Goal: Task Accomplishment & Management: Use online tool/utility

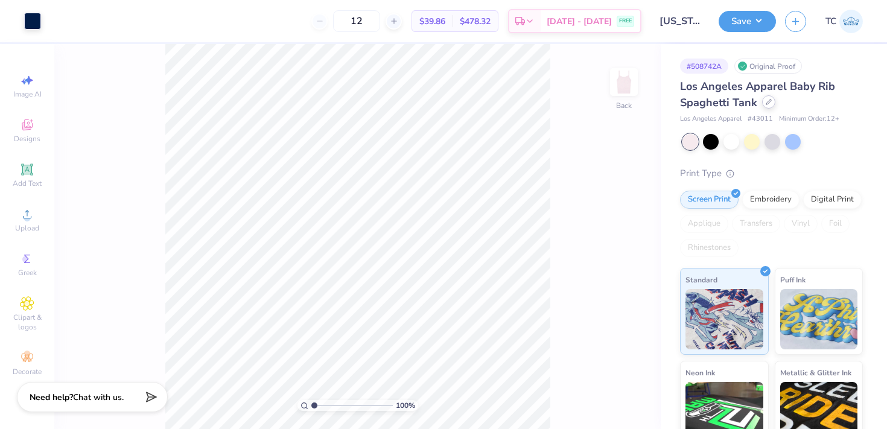
click at [768, 102] on icon at bounding box center [769, 102] width 6 height 6
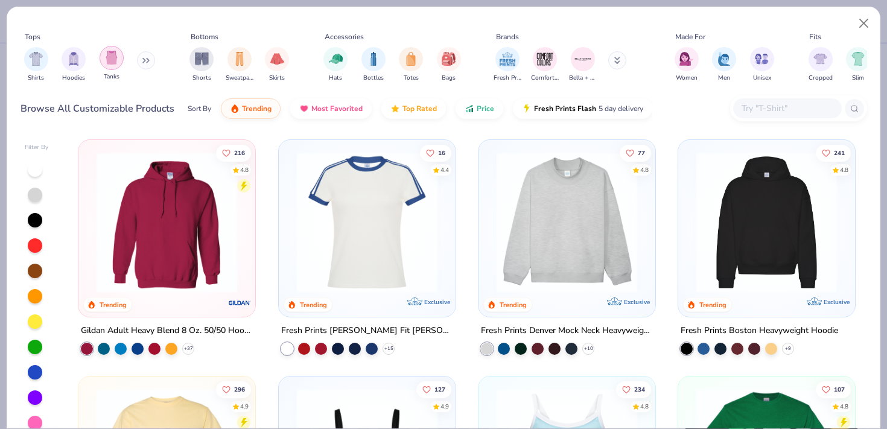
click at [112, 66] on div "filter for Tanks" at bounding box center [112, 58] width 24 height 24
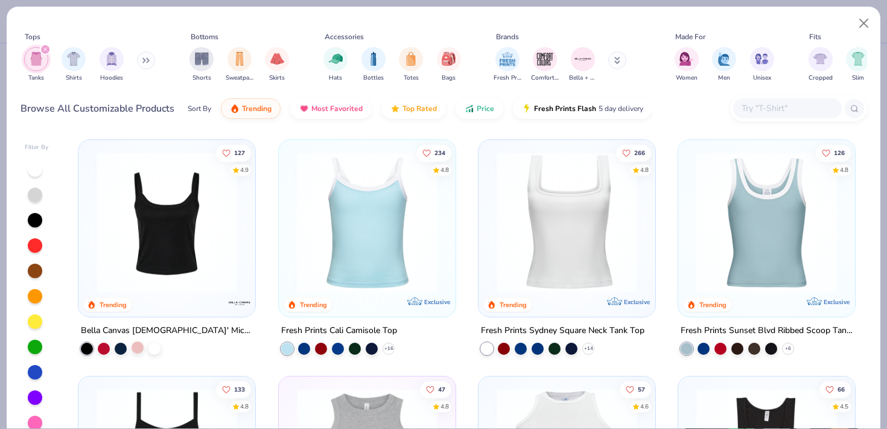
click at [135, 348] on div at bounding box center [138, 347] width 12 height 12
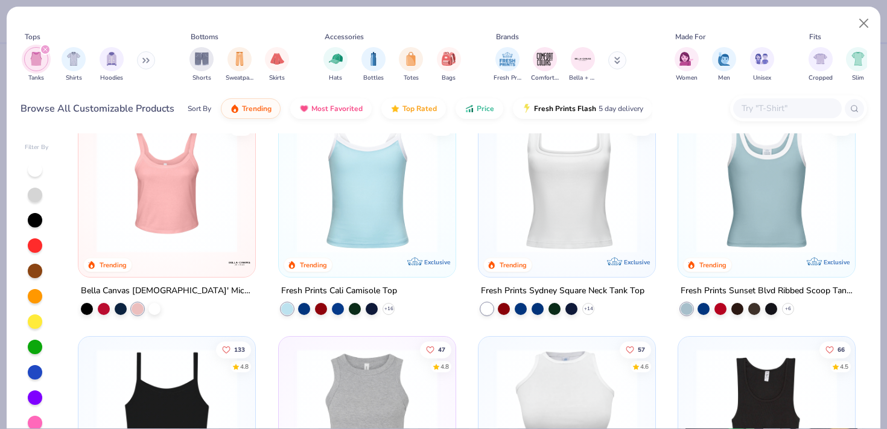
scroll to position [41, 0]
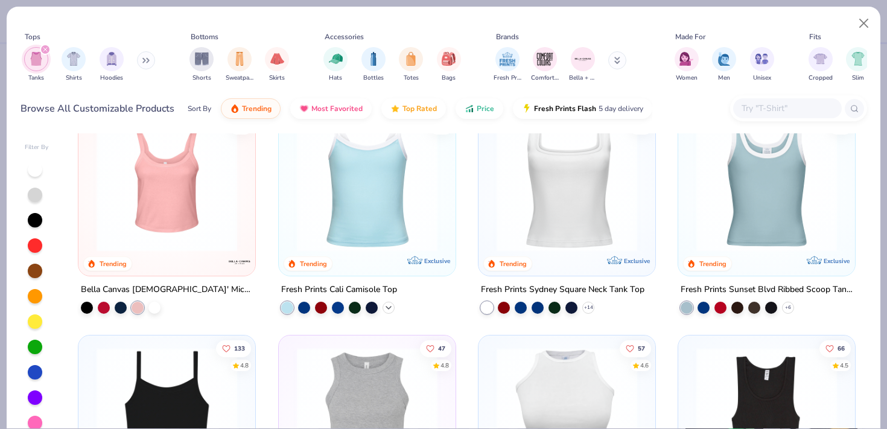
click at [384, 305] on icon at bounding box center [389, 308] width 10 height 10
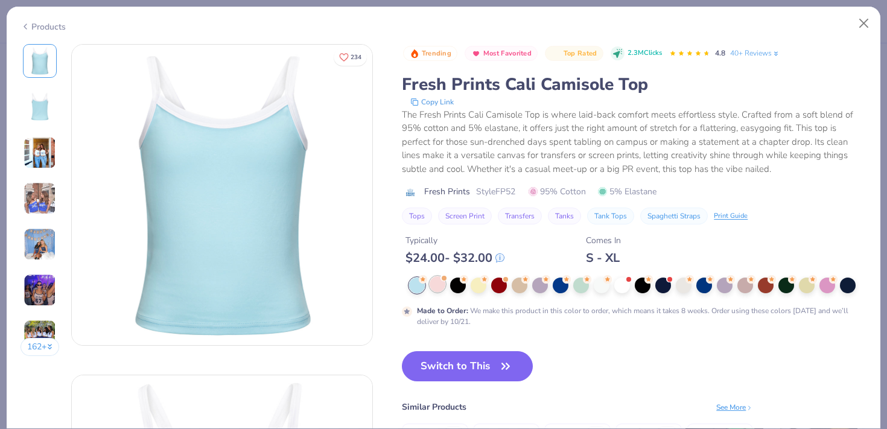
click at [440, 286] on div at bounding box center [438, 284] width 16 height 16
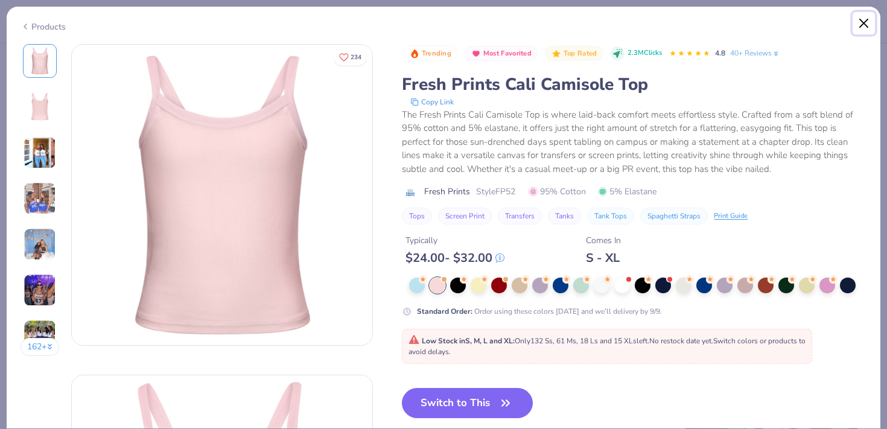
click at [865, 23] on button "Close" at bounding box center [863, 23] width 23 height 23
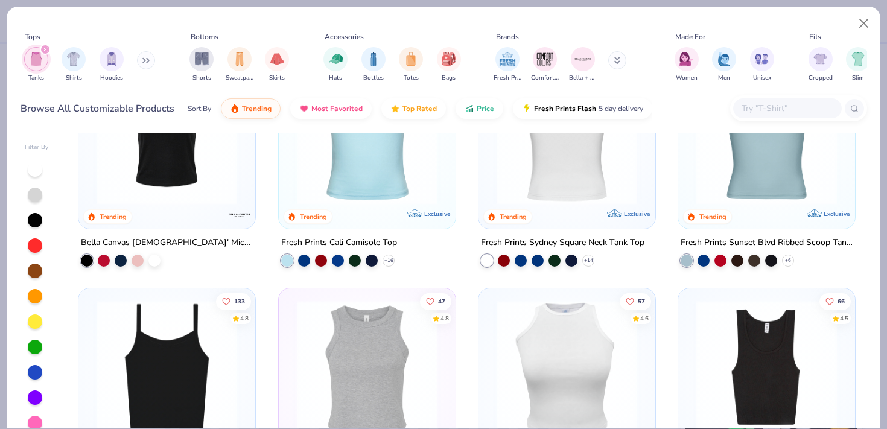
scroll to position [68, 0]
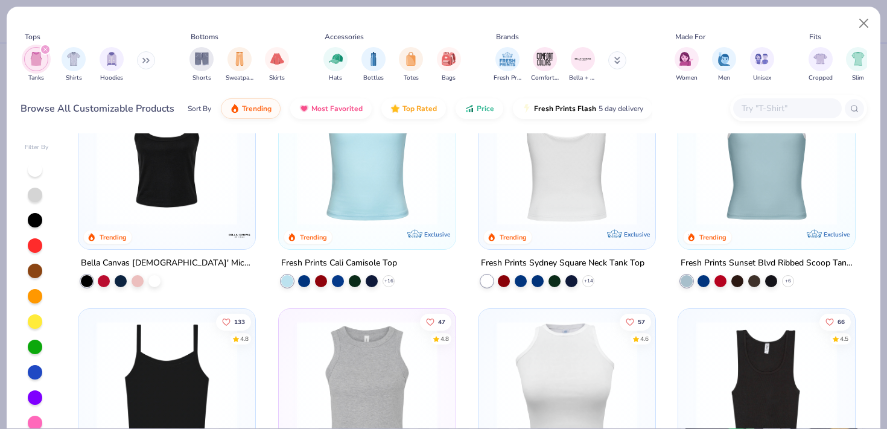
click at [584, 222] on img at bounding box center [566, 154] width 153 height 141
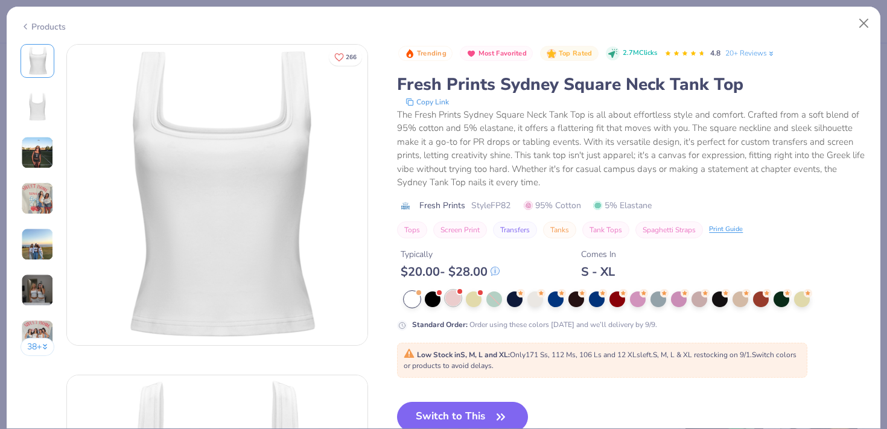
click at [450, 299] on div at bounding box center [453, 298] width 16 height 16
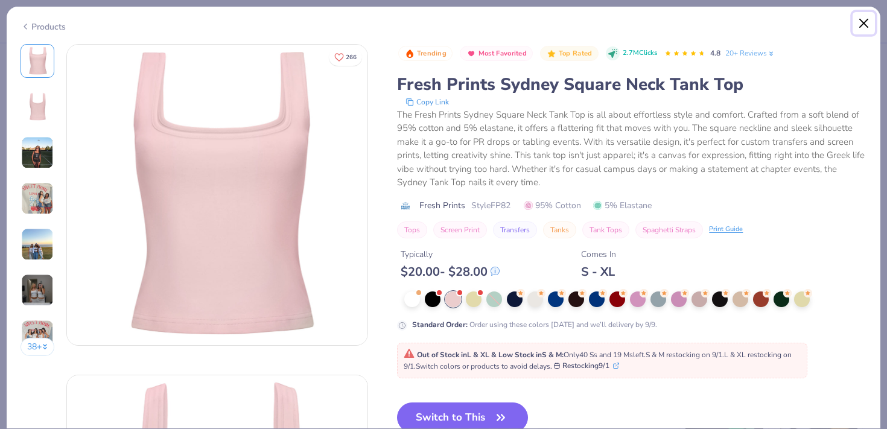
click at [858, 20] on button "Close" at bounding box center [863, 23] width 23 height 23
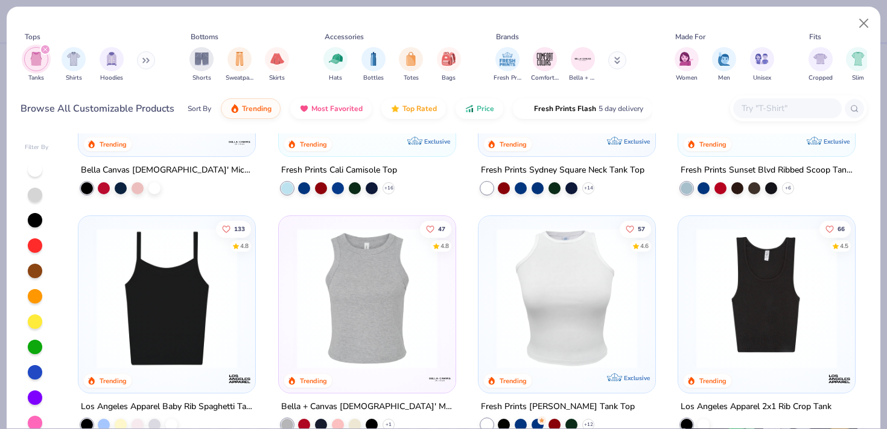
scroll to position [165, 0]
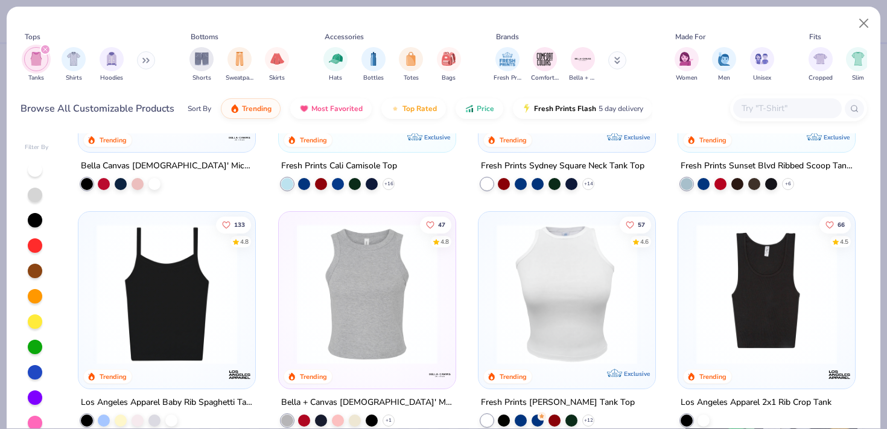
click at [206, 329] on img at bounding box center [166, 294] width 153 height 141
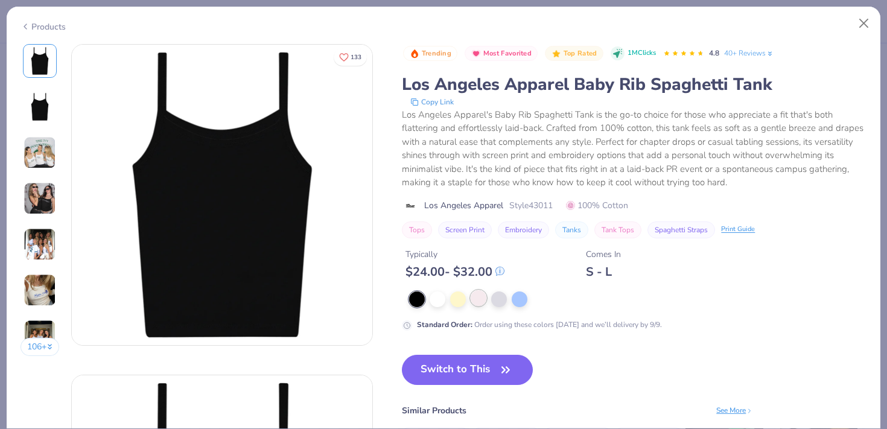
click at [479, 300] on div at bounding box center [479, 298] width 16 height 16
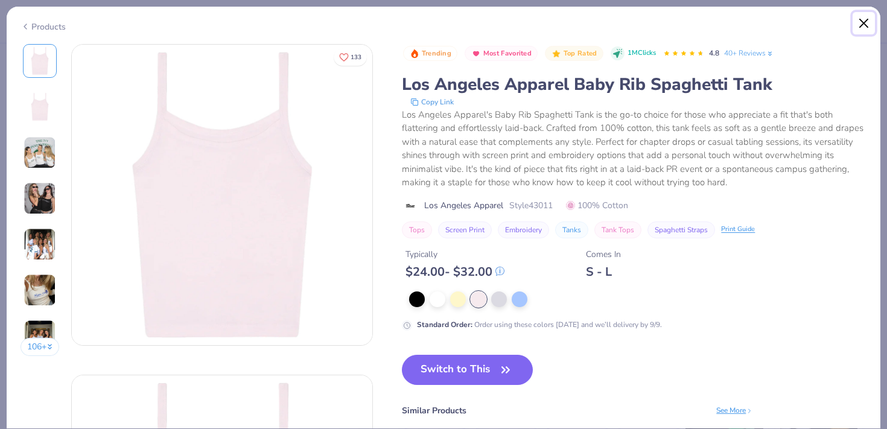
click at [862, 25] on button "Close" at bounding box center [863, 23] width 23 height 23
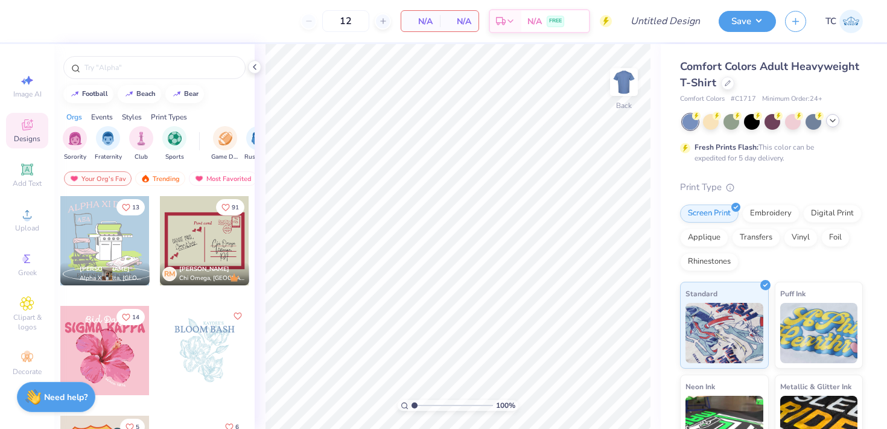
click at [836, 125] on icon at bounding box center [833, 121] width 10 height 10
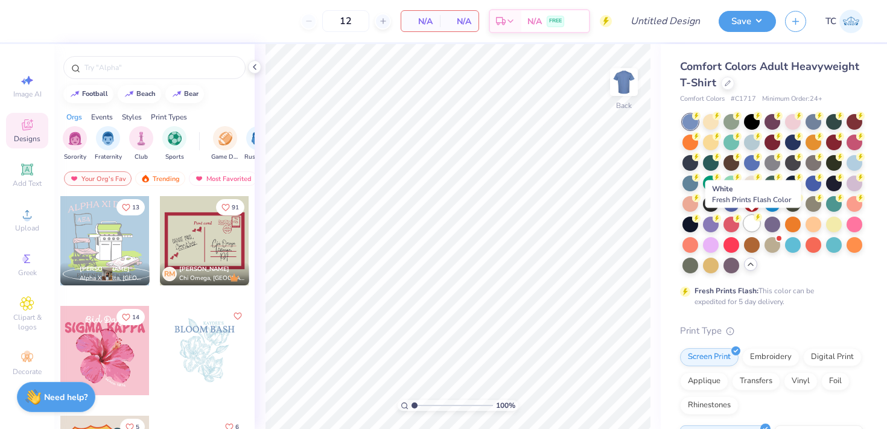
click at [748, 227] on div at bounding box center [752, 223] width 16 height 16
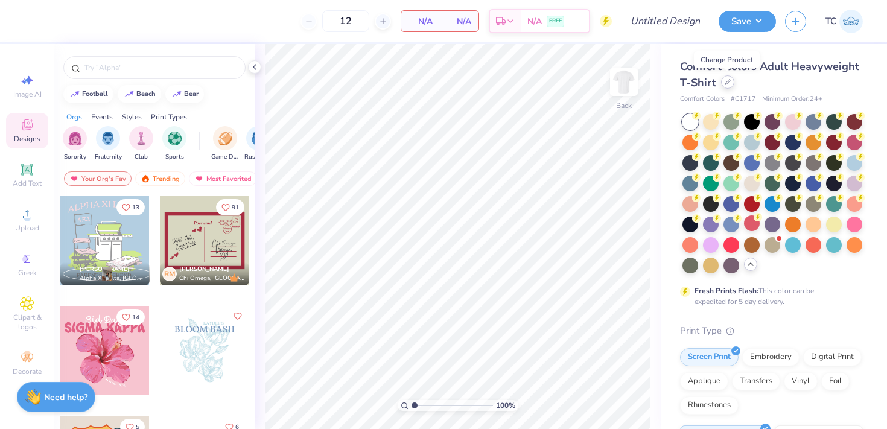
click at [728, 84] on div at bounding box center [727, 81] width 13 height 13
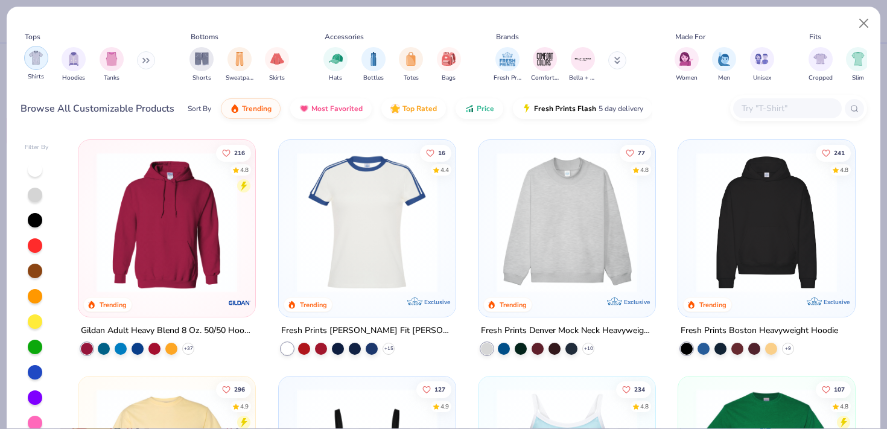
click at [42, 57] on img "filter for Shirts" at bounding box center [36, 58] width 14 height 14
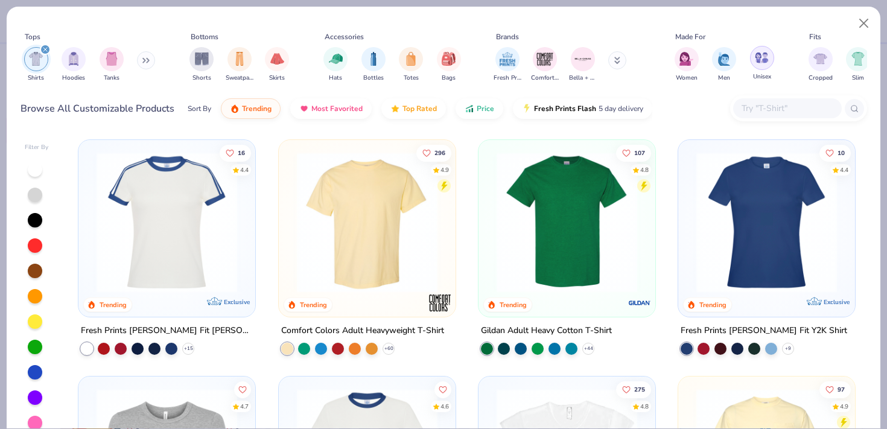
click at [753, 64] on div "filter for Unisex" at bounding box center [762, 58] width 24 height 24
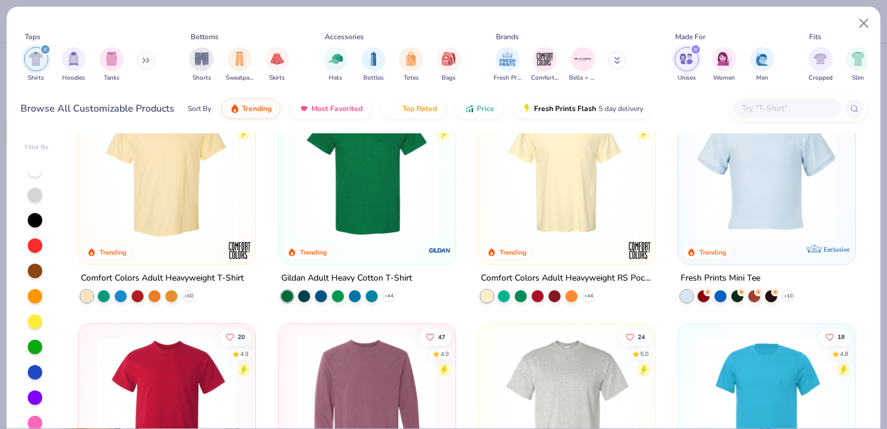
scroll to position [58, 0]
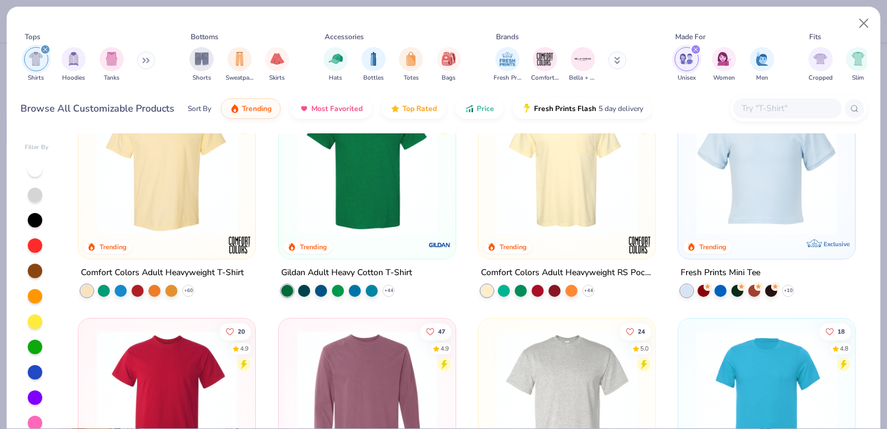
click at [396, 223] on img at bounding box center [367, 164] width 153 height 141
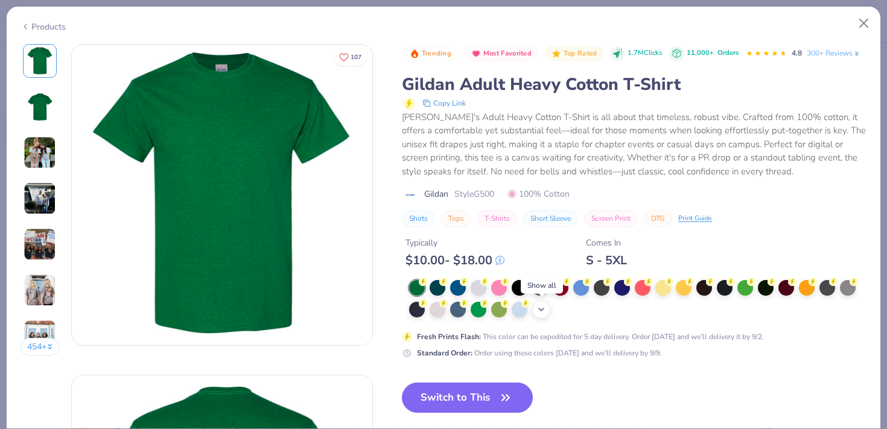
click at [548, 305] on div "+ 22" at bounding box center [541, 309] width 18 height 18
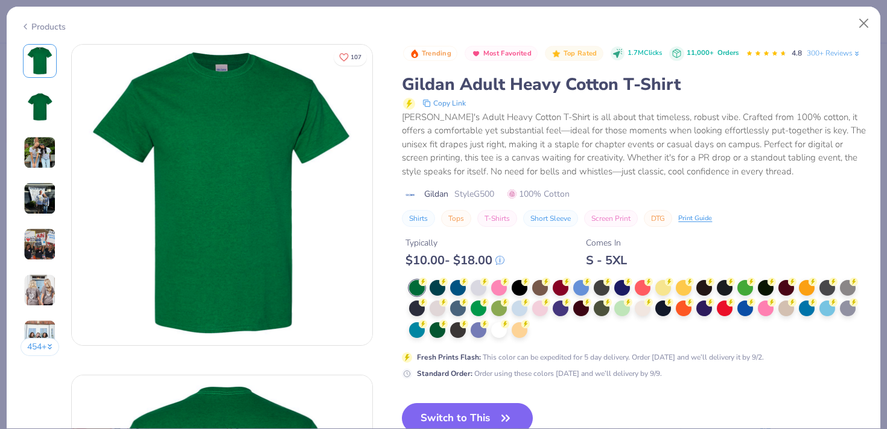
click at [546, 335] on div at bounding box center [637, 309] width 457 height 59
click at [543, 329] on div at bounding box center [637, 309] width 457 height 59
click at [503, 327] on div at bounding box center [499, 329] width 16 height 16
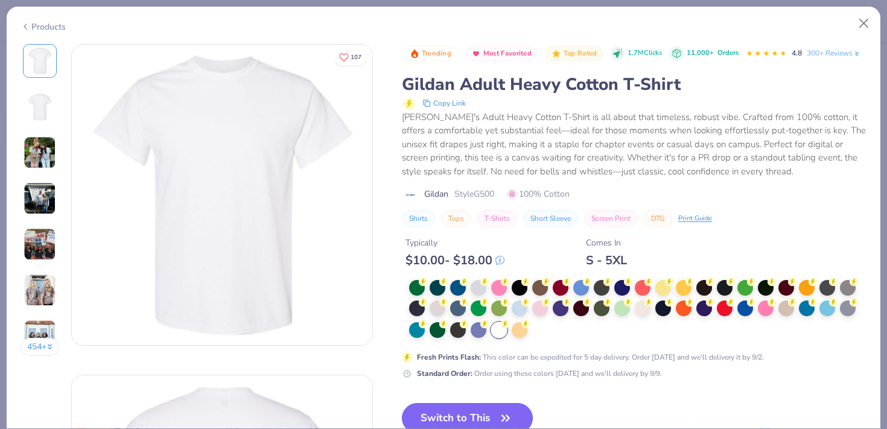
click at [487, 415] on button "Switch to This" at bounding box center [467, 418] width 131 height 30
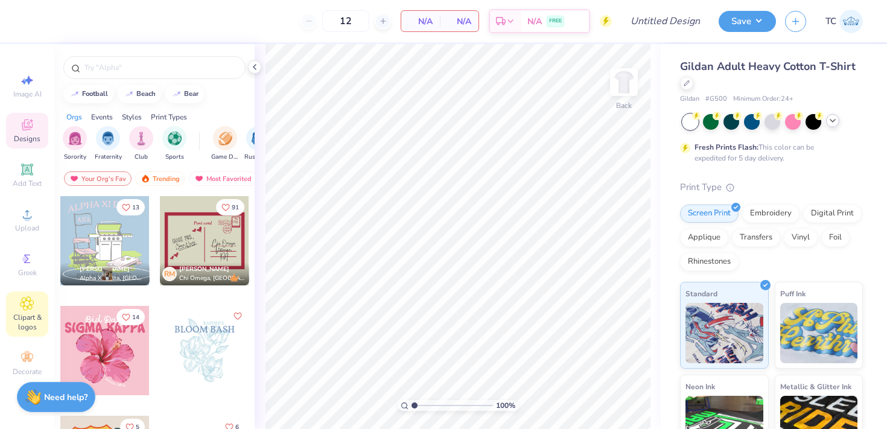
click at [28, 306] on icon at bounding box center [27, 303] width 6 height 6
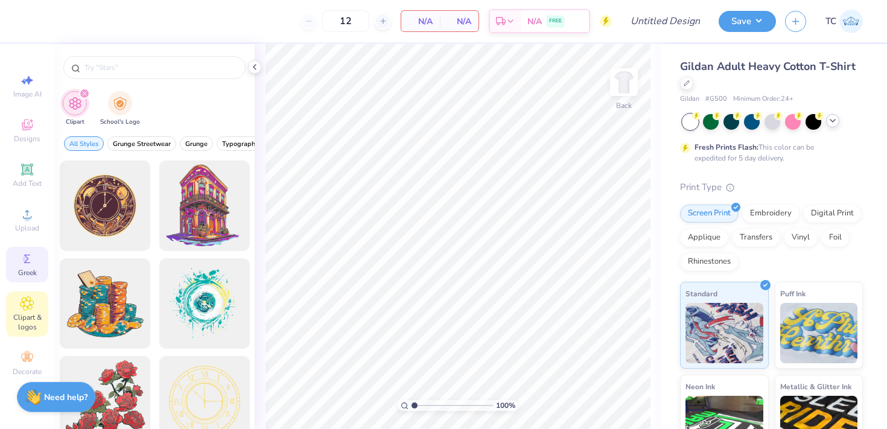
click at [30, 247] on div "Greek" at bounding box center [27, 265] width 42 height 36
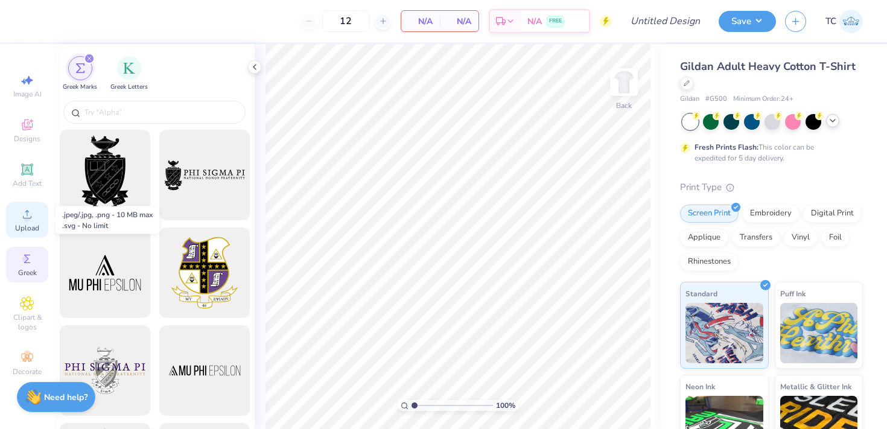
click at [29, 221] on icon at bounding box center [27, 214] width 14 height 14
click at [89, 58] on icon "filter for Greek Marks" at bounding box center [89, 58] width 5 height 5
click at [89, 57] on icon "filter for Greek Marks" at bounding box center [89, 58] width 5 height 5
click at [30, 217] on circle at bounding box center [27, 218] width 7 height 7
click at [34, 162] on icon at bounding box center [27, 169] width 14 height 14
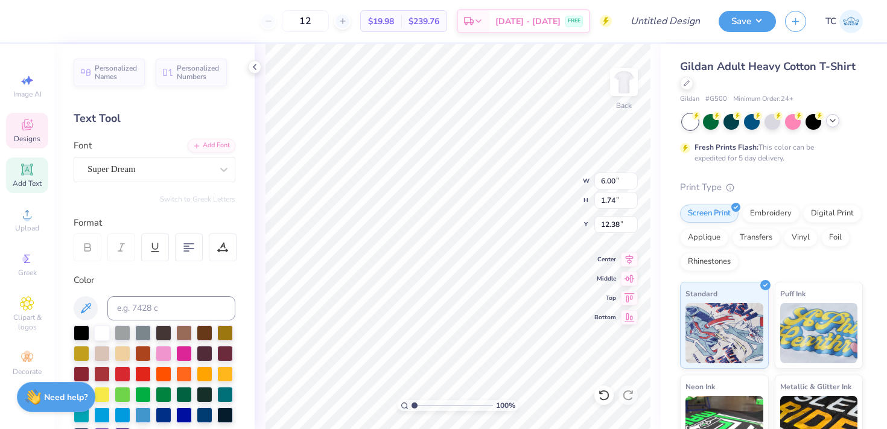
click at [28, 129] on icon at bounding box center [27, 124] width 11 height 11
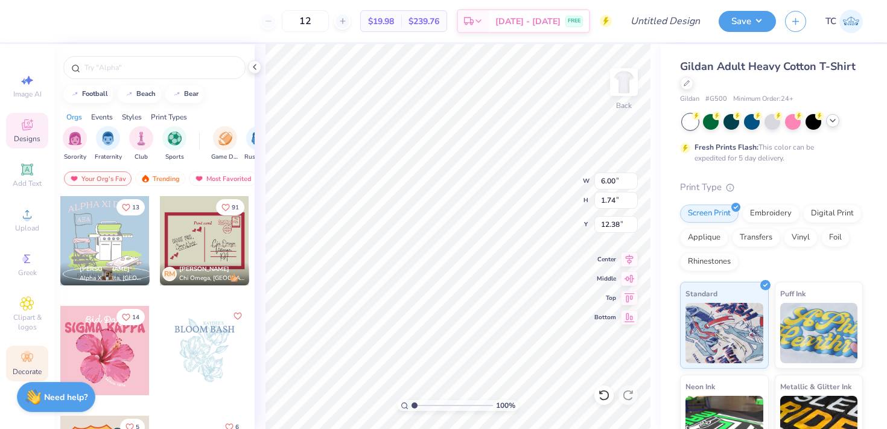
click at [23, 369] on span "Decorate" at bounding box center [27, 372] width 29 height 10
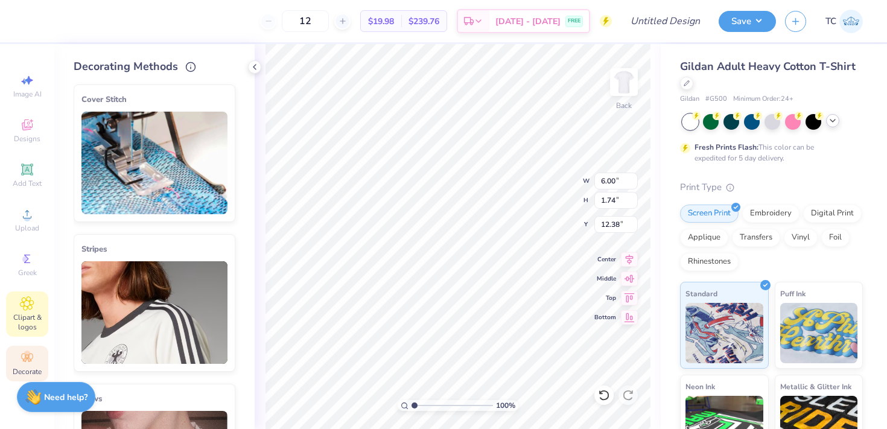
click at [34, 322] on span "Clipart & logos" at bounding box center [27, 322] width 42 height 19
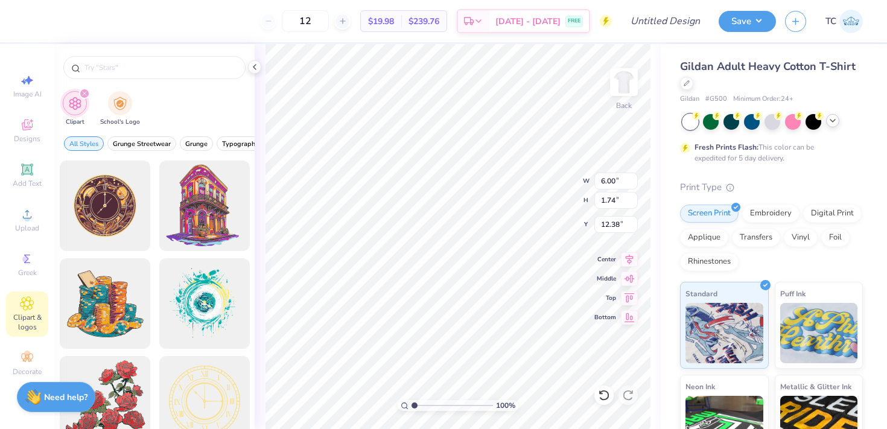
click at [87, 93] on div "filter for Clipart" at bounding box center [84, 93] width 11 height 11
click at [252, 69] on icon at bounding box center [255, 67] width 10 height 10
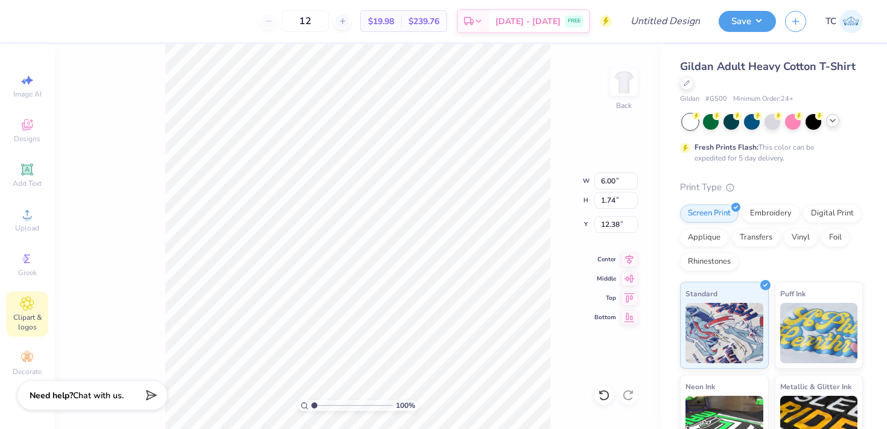
click at [103, 396] on span "Chat with us." at bounding box center [98, 395] width 51 height 11
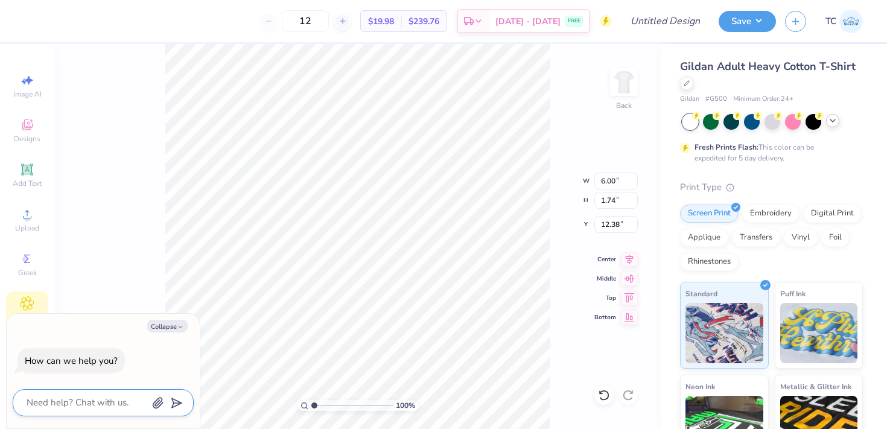
click at [90, 403] on textarea at bounding box center [86, 403] width 122 height 16
type textarea "i"
type textarea "x"
type textarea "i"
type textarea "x"
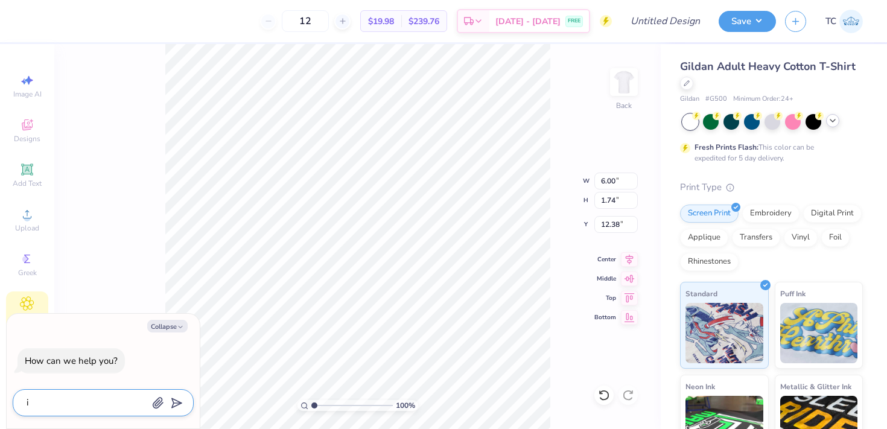
type textarea "i n"
type textarea "x"
type textarea "i ne"
type textarea "x"
type textarea "i nee"
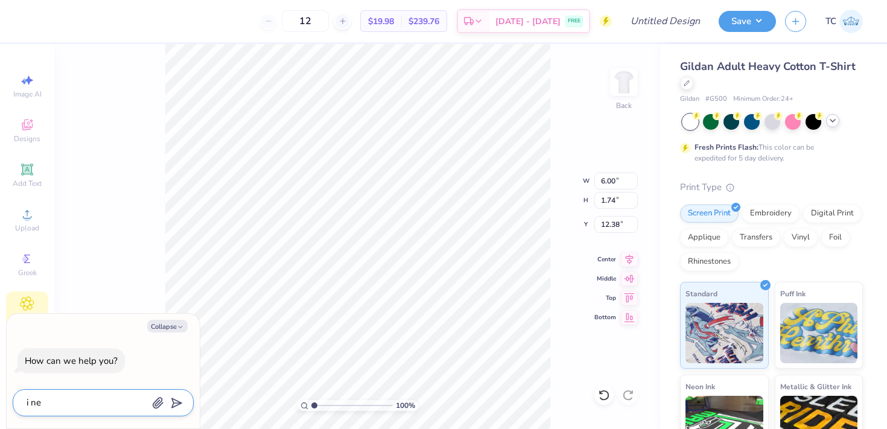
type textarea "x"
type textarea "i need"
type textarea "x"
type textarea "i need"
type textarea "x"
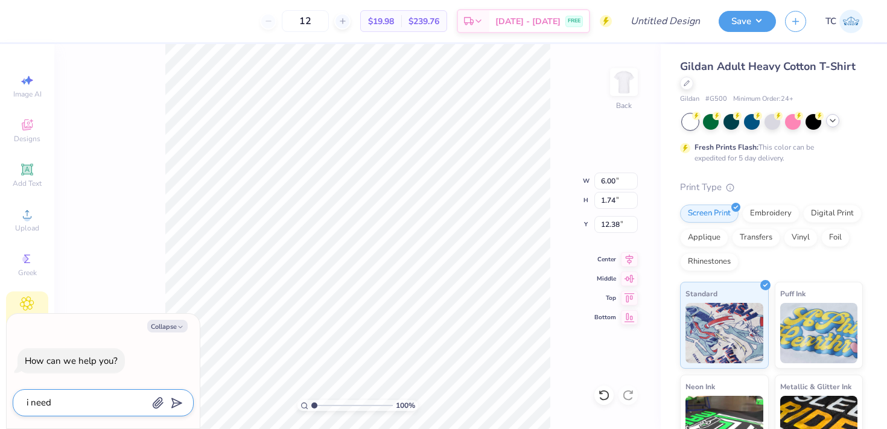
type textarea "i need a"
type textarea "x"
type textarea "i need ar"
type textarea "x"
type textarea "i need art"
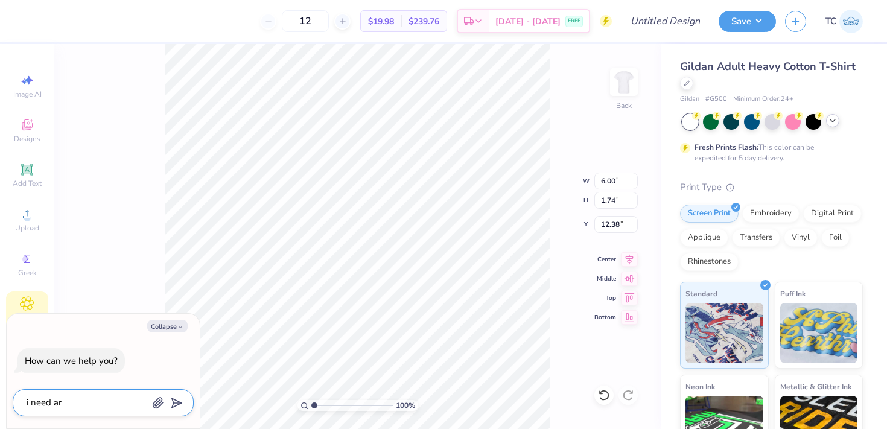
type textarea "x"
type textarea "i need art"
type textarea "x"
type textarea "i need art t"
type textarea "x"
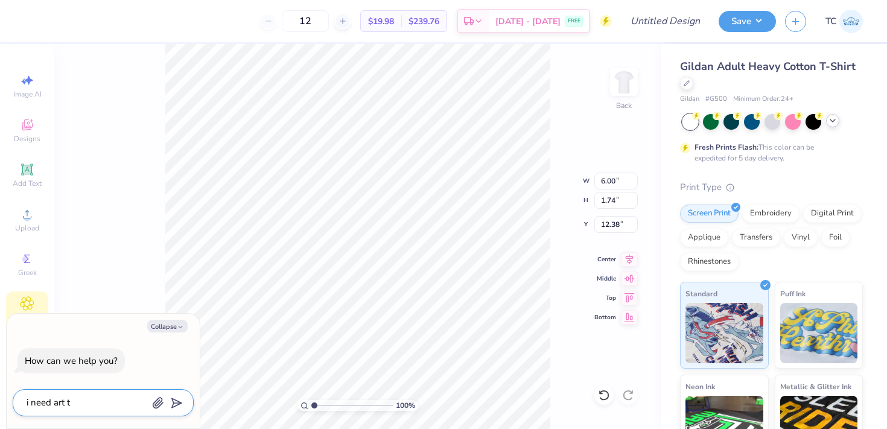
type textarea "i need art te"
type textarea "x"
type textarea "i need art tea"
type textarea "x"
type textarea "i need art team"
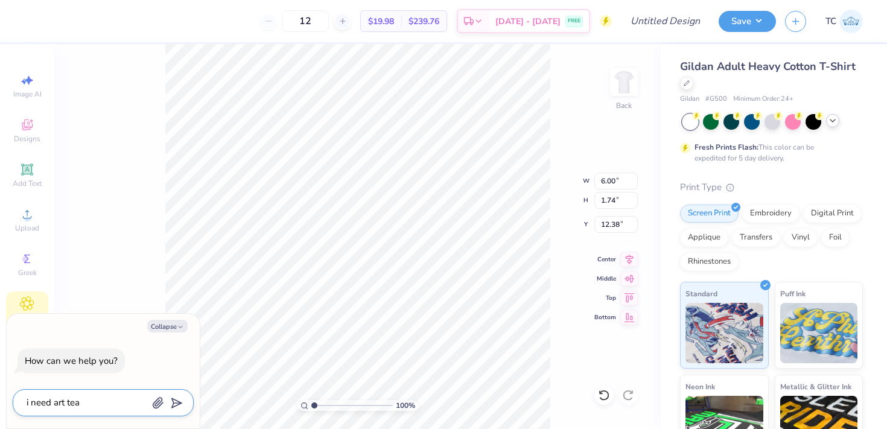
type textarea "x"
type textarea "i need art team"
type textarea "x"
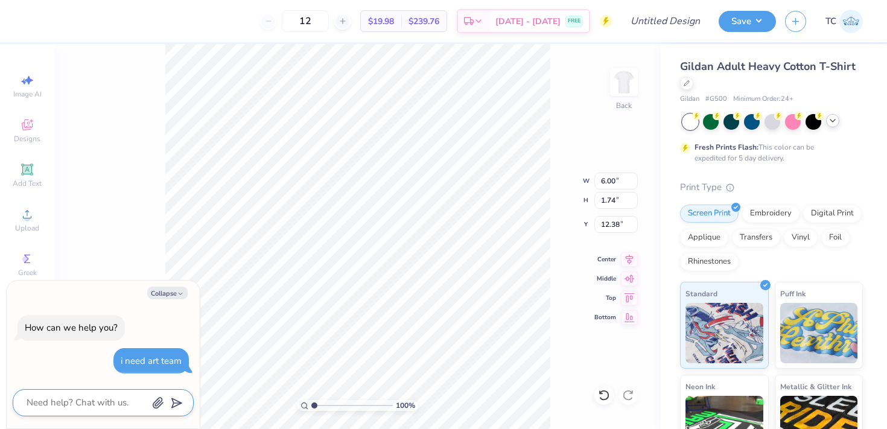
click at [97, 395] on textarea at bounding box center [86, 403] width 122 height 16
click at [158, 404] on icon "button" at bounding box center [158, 403] width 12 height 12
click at [36, 85] on div "Image AI" at bounding box center [27, 86] width 42 height 36
type textarea "x"
select select "4"
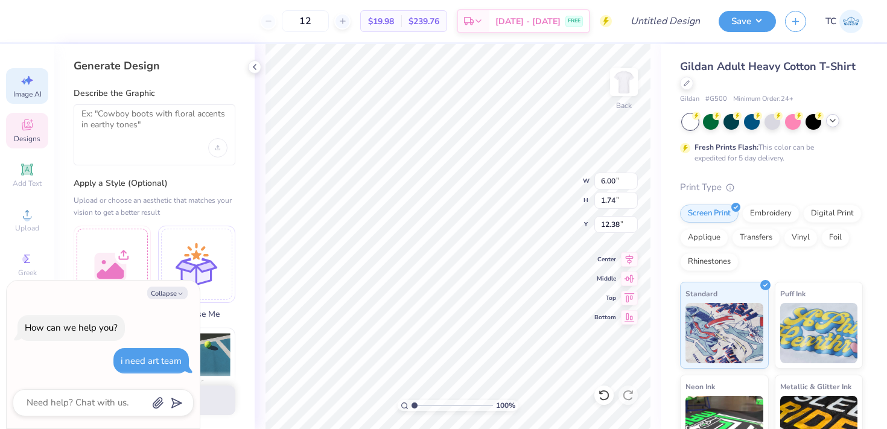
click at [30, 127] on icon at bounding box center [27, 124] width 11 height 11
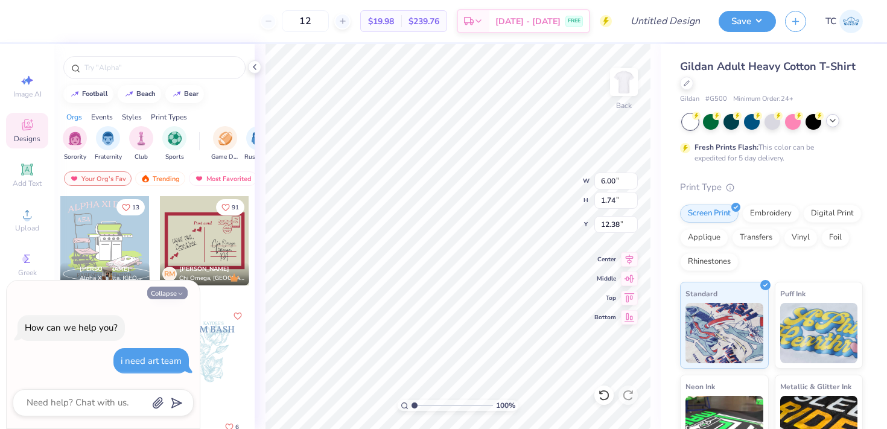
click at [179, 297] on button "Collapse" at bounding box center [167, 293] width 40 height 13
type textarea "x"
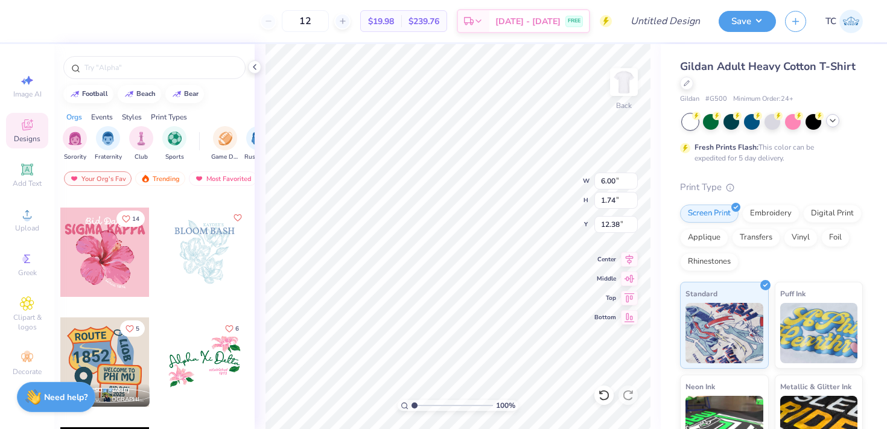
scroll to position [98, 0]
click at [139, 67] on input "text" at bounding box center [160, 68] width 154 height 12
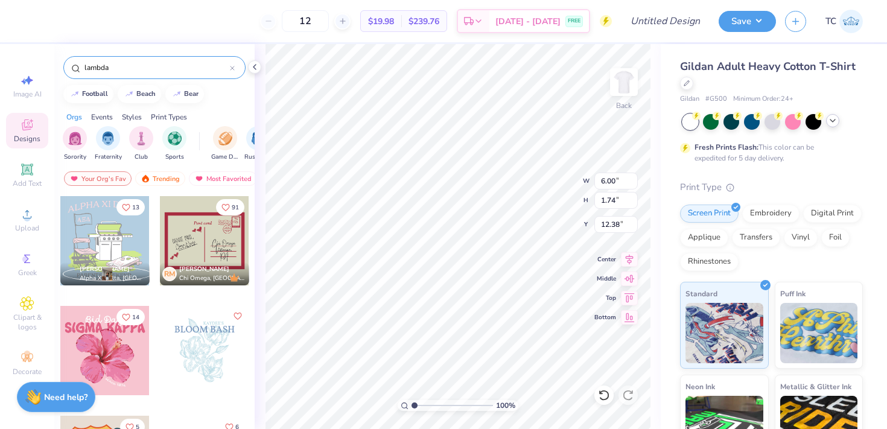
type input "lambda"
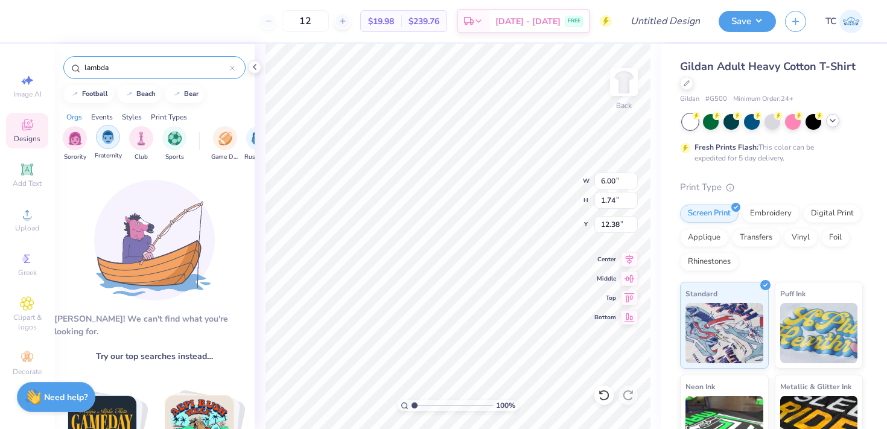
click at [109, 138] on img "filter for Fraternity" at bounding box center [107, 137] width 13 height 14
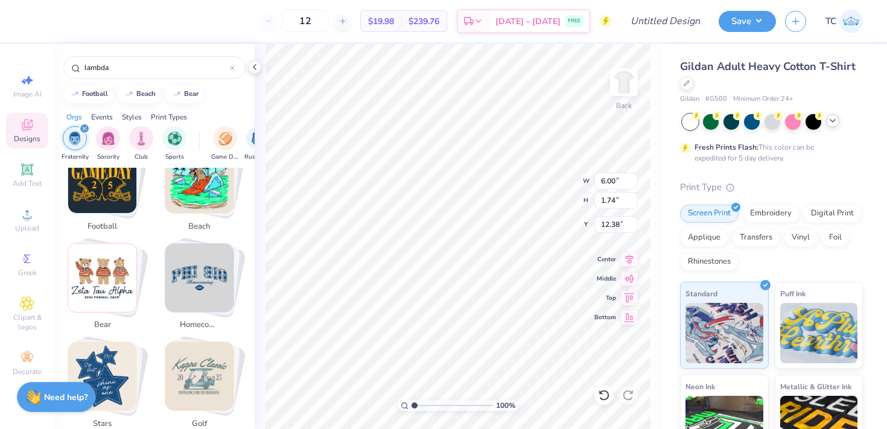
scroll to position [298, 0]
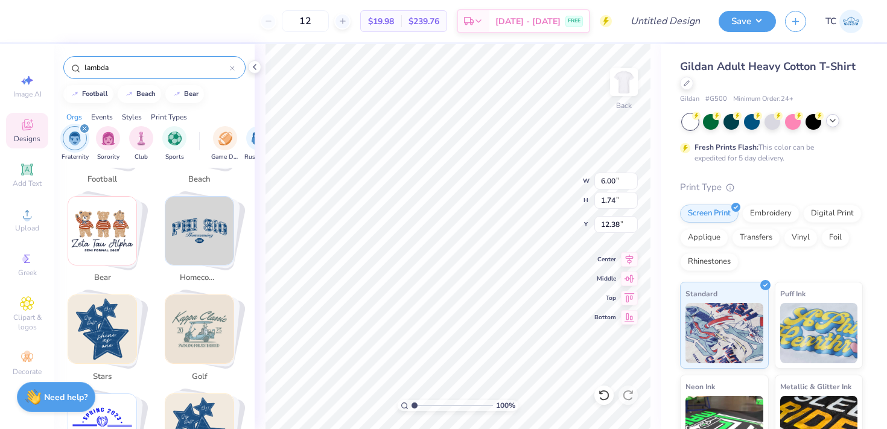
click at [136, 63] on input "lambda" at bounding box center [156, 68] width 147 height 12
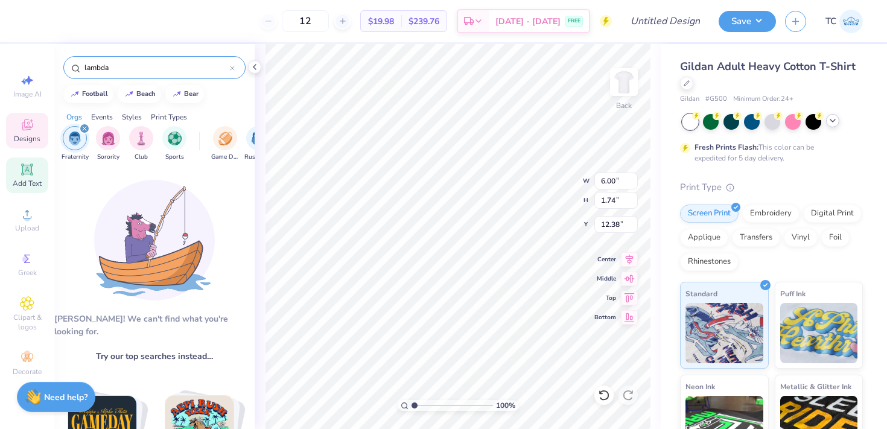
click at [27, 182] on span "Add Text" at bounding box center [27, 184] width 29 height 10
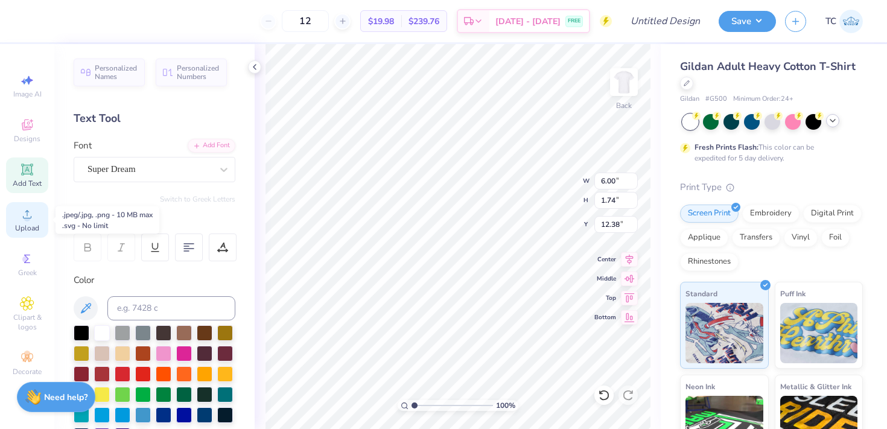
click at [28, 218] on circle at bounding box center [27, 218] width 7 height 7
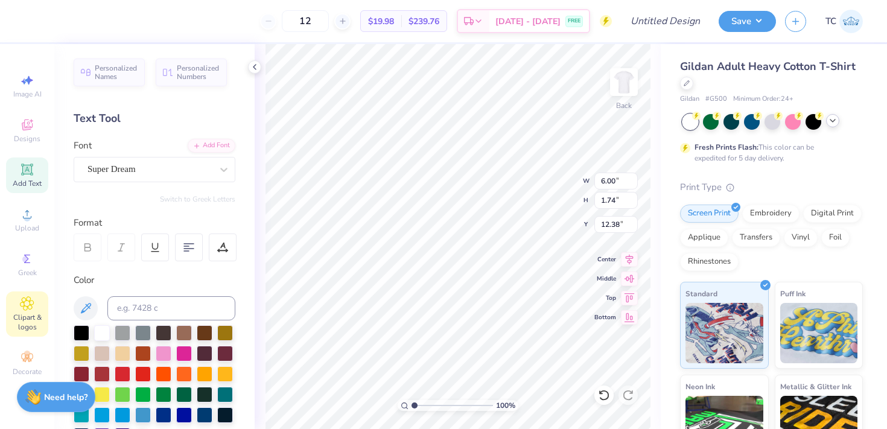
click at [36, 315] on span "Clipart & logos" at bounding box center [27, 322] width 42 height 19
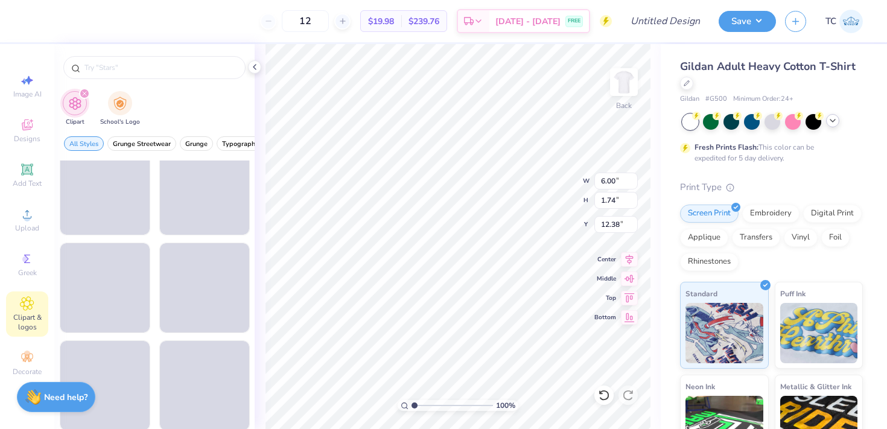
scroll to position [2857, 0]
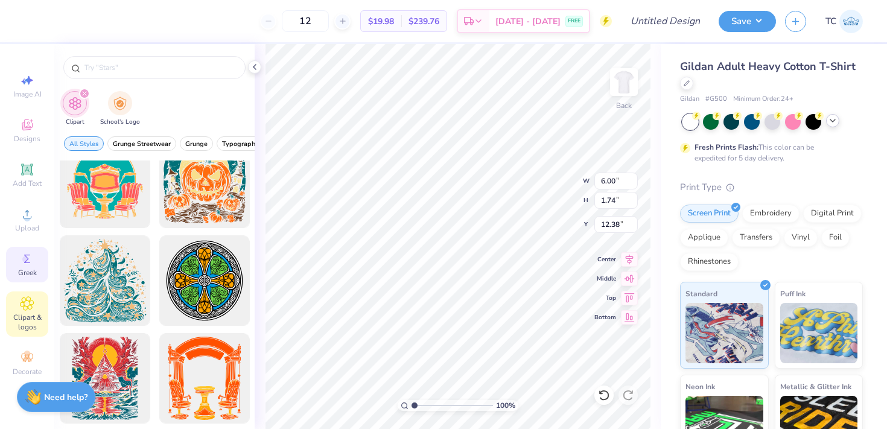
click at [31, 262] on icon at bounding box center [27, 259] width 14 height 14
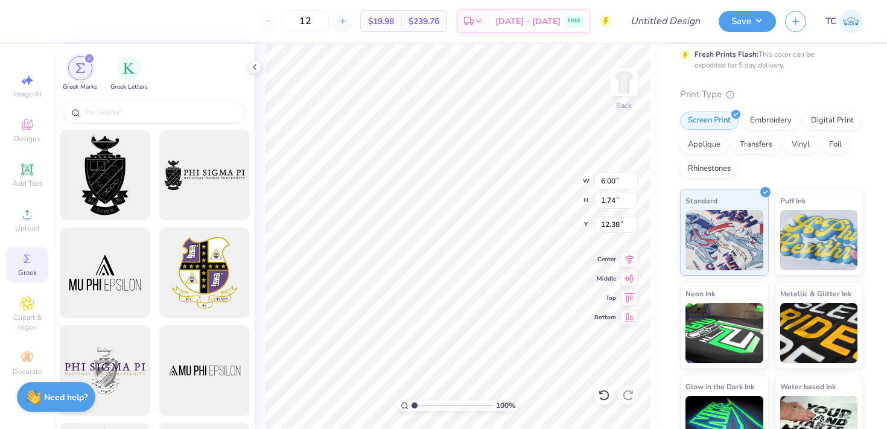
scroll to position [125, 0]
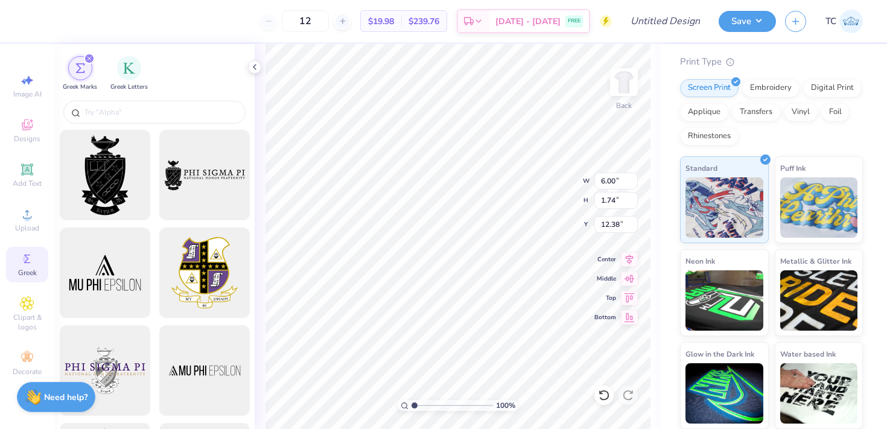
click at [22, 198] on div "Image AI Designs Add Text Upload Greek Clipart & logos Decorate" at bounding box center [27, 224] width 42 height 313
click at [30, 214] on icon at bounding box center [27, 214] width 14 height 14
click at [23, 172] on icon at bounding box center [26, 169] width 9 height 9
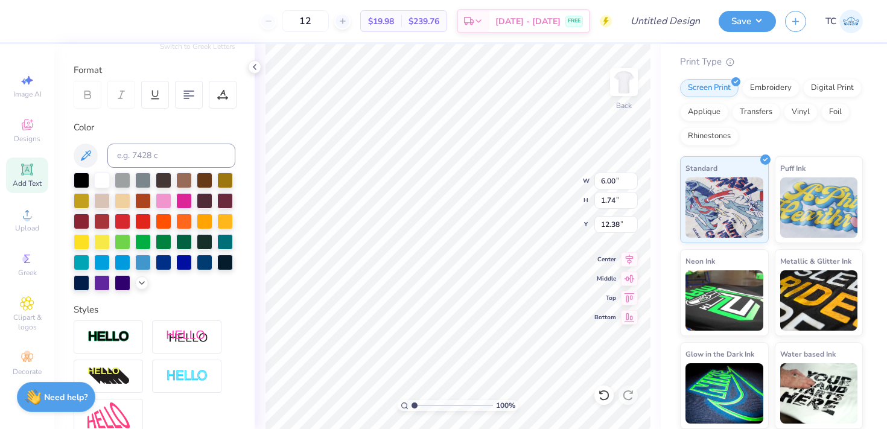
scroll to position [272, 0]
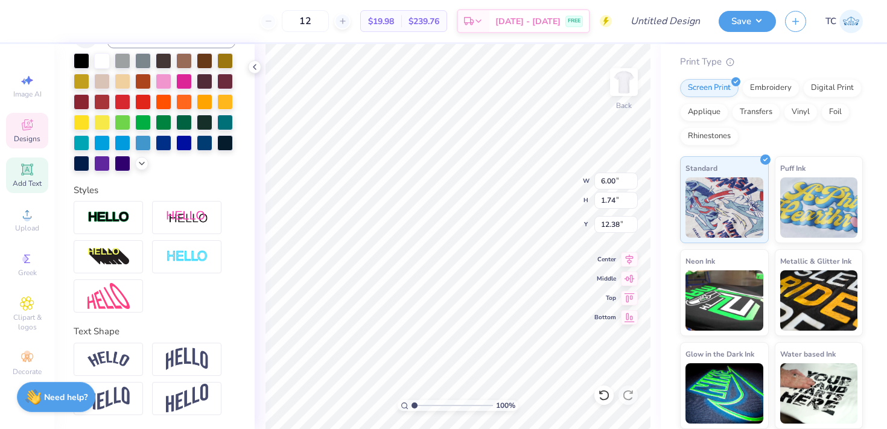
click at [23, 139] on span "Designs" at bounding box center [27, 139] width 27 height 10
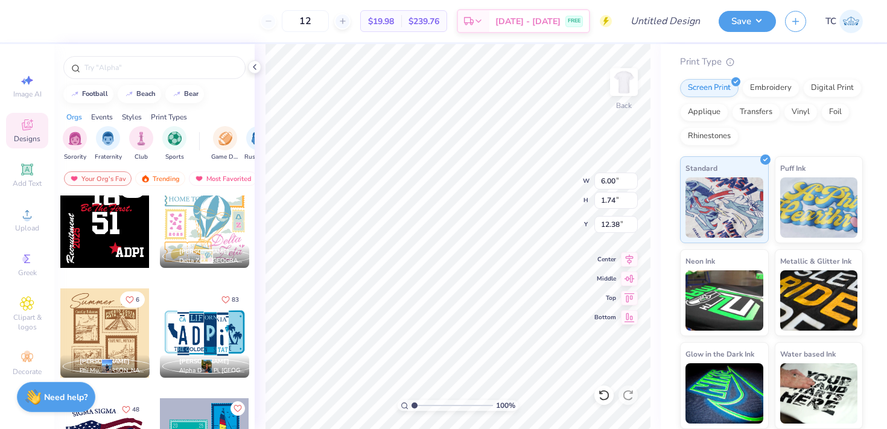
scroll to position [380, 0]
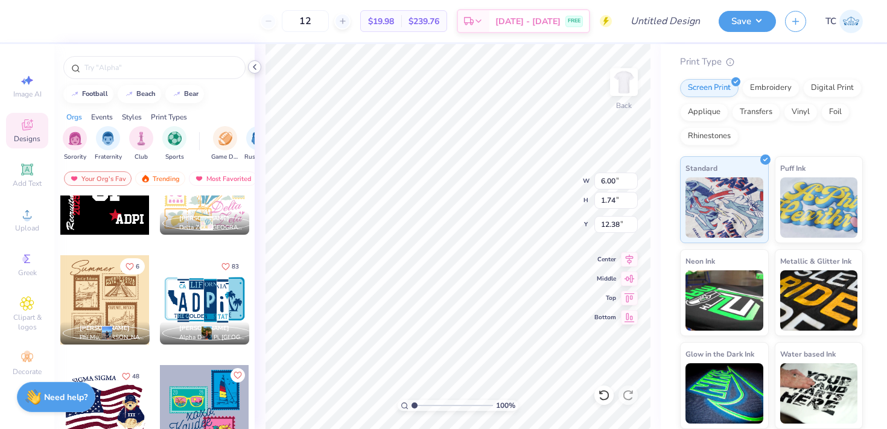
click at [256, 66] on icon at bounding box center [255, 67] width 10 height 10
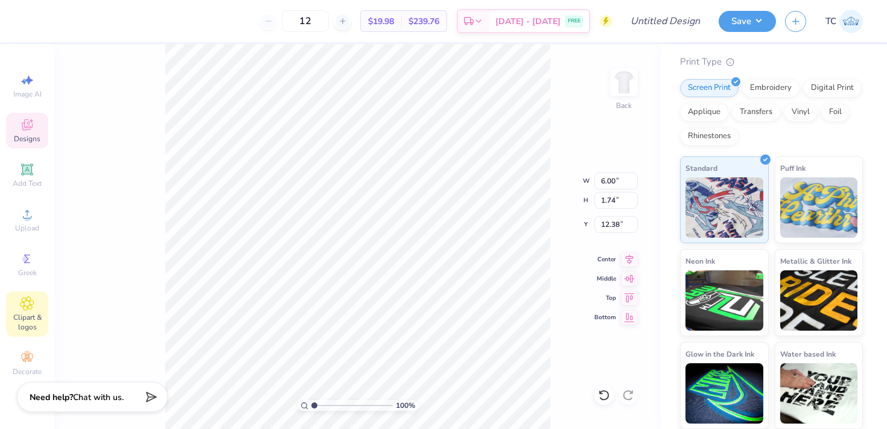
click at [29, 309] on icon at bounding box center [27, 303] width 13 height 13
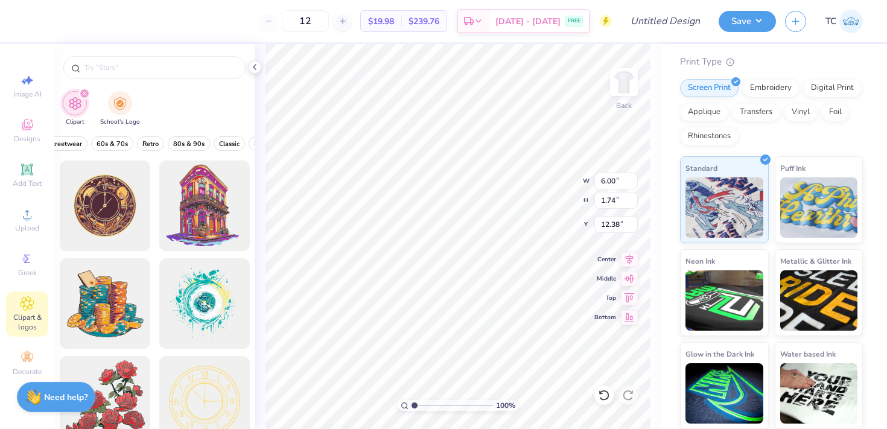
scroll to position [0, 499]
click at [124, 112] on div "filter for School's Logo" at bounding box center [120, 102] width 24 height 24
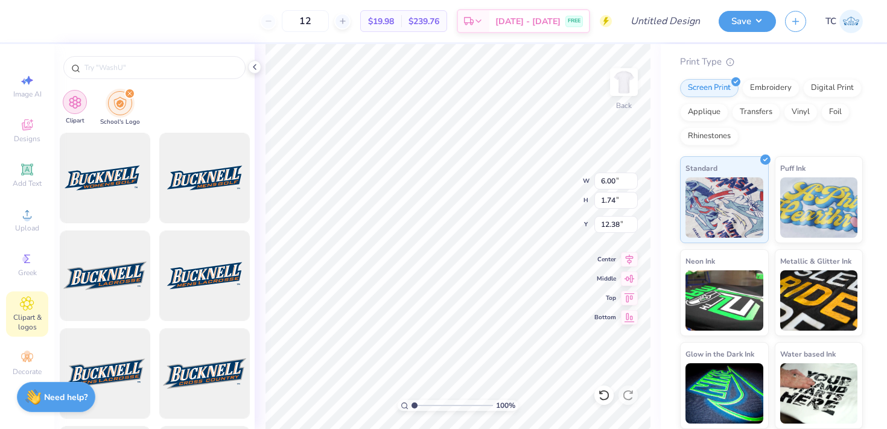
click at [81, 106] on img "filter for Clipart" at bounding box center [75, 102] width 14 height 14
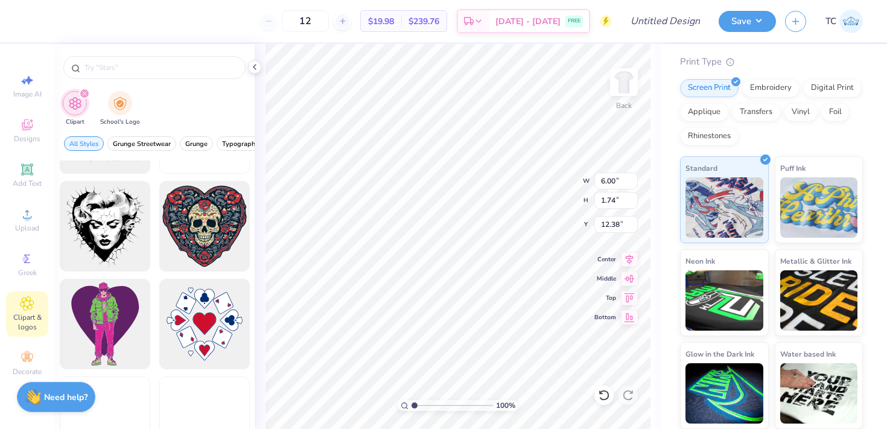
scroll to position [7917, 0]
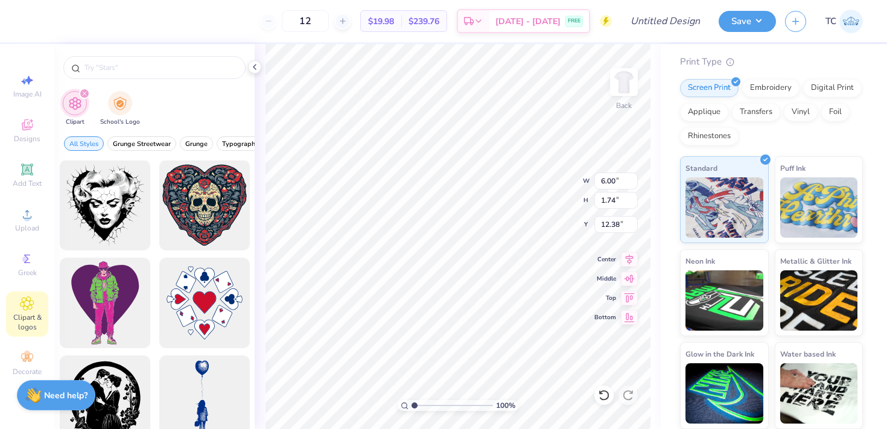
click at [54, 390] on strong "Need help?" at bounding box center [65, 395] width 43 height 11
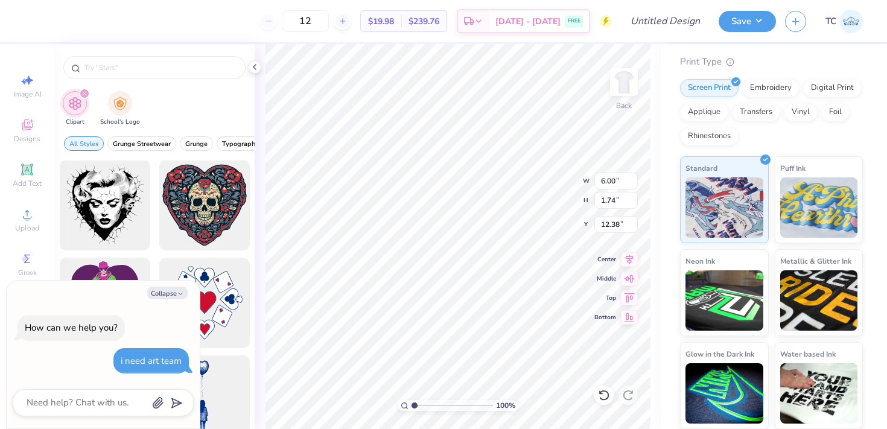
click at [114, 411] on div at bounding box center [103, 402] width 181 height 27
click at [108, 393] on div at bounding box center [103, 402] width 181 height 27
click at [111, 404] on textarea at bounding box center [86, 403] width 122 height 16
click at [174, 291] on button "Collapse" at bounding box center [167, 293] width 40 height 13
type textarea "x"
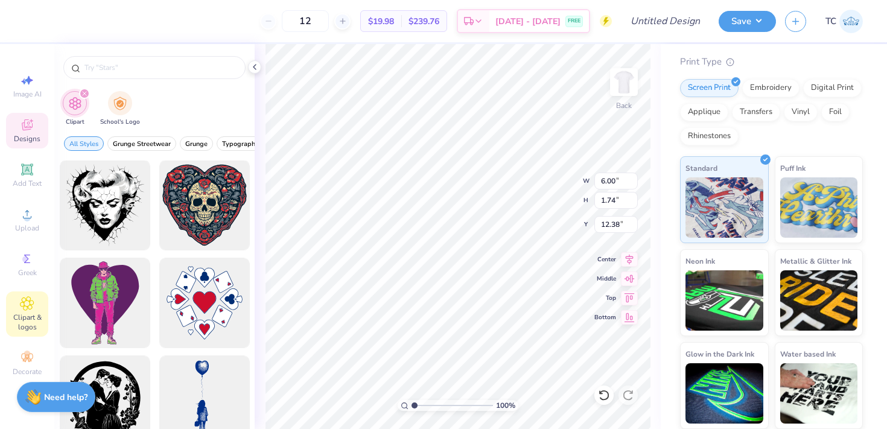
click at [31, 129] on icon at bounding box center [27, 125] width 14 height 14
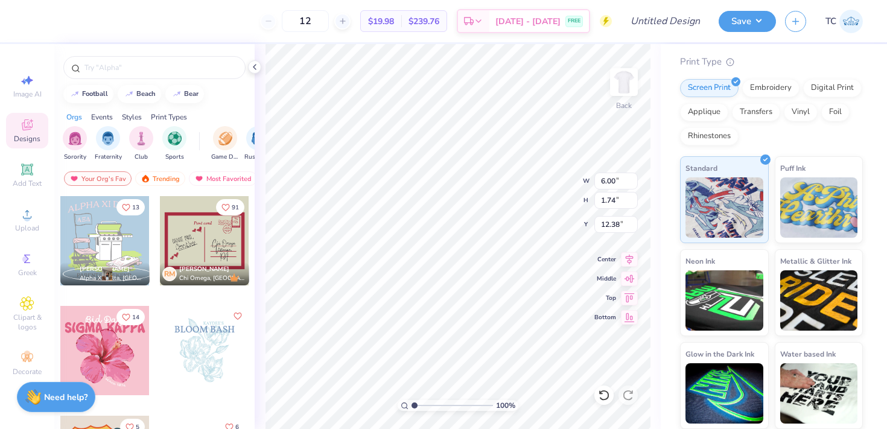
click at [189, 232] on div at bounding box center [204, 240] width 89 height 89
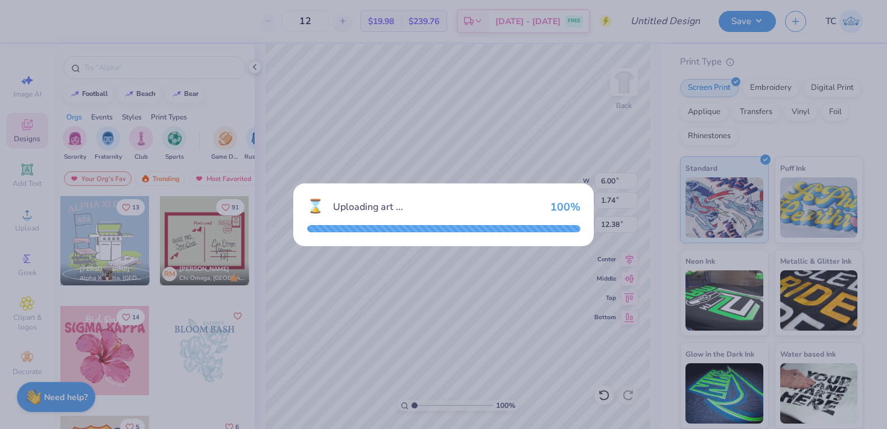
type input "11.06"
type input "7.88"
type input "3.00"
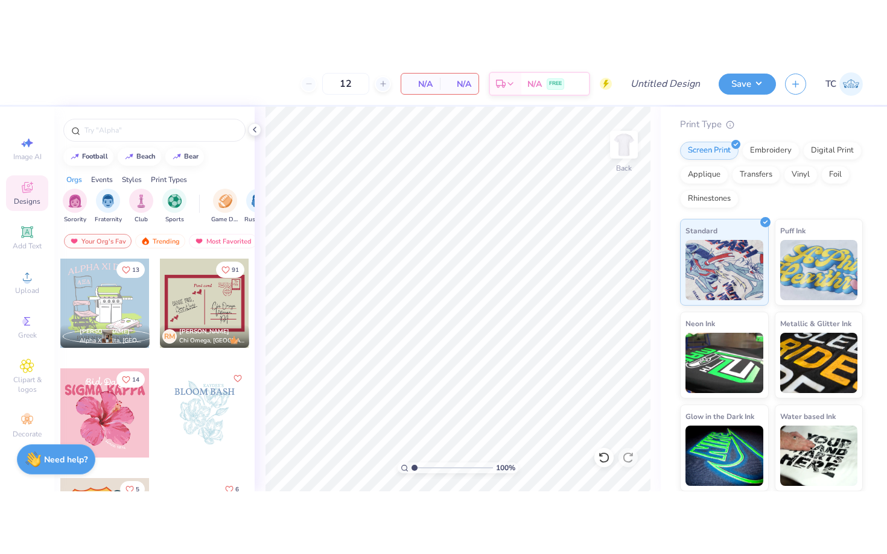
scroll to position [0, 70]
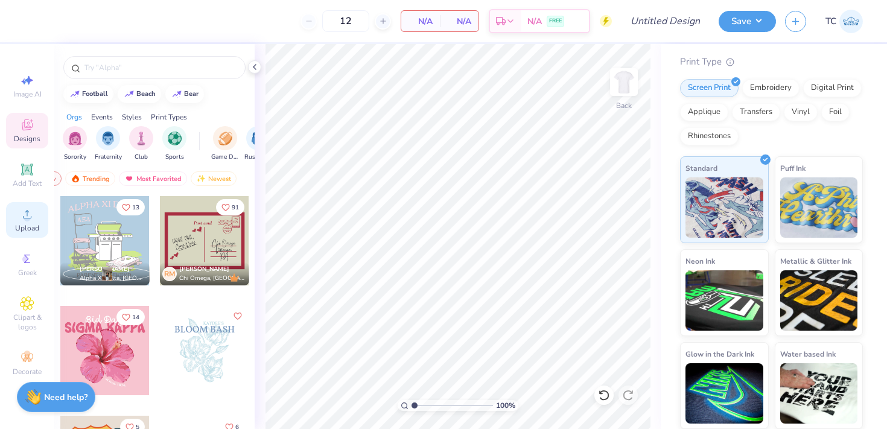
click at [30, 215] on icon at bounding box center [27, 214] width 14 height 14
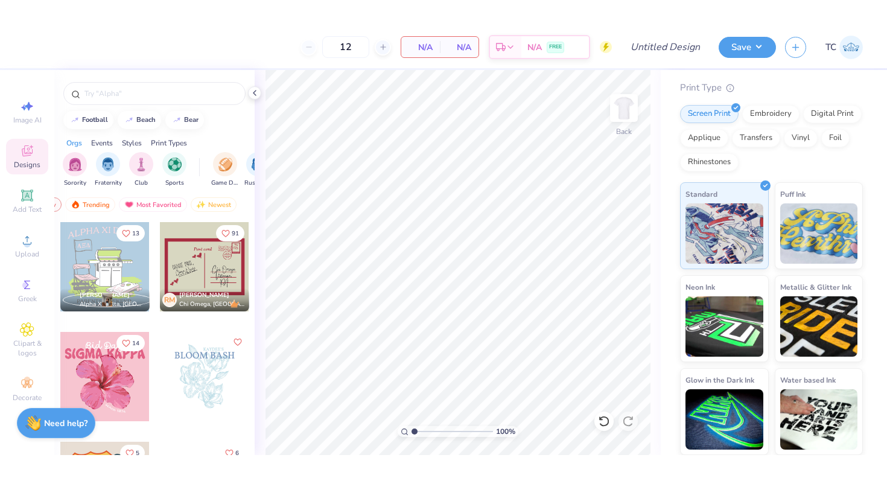
scroll to position [0, 0]
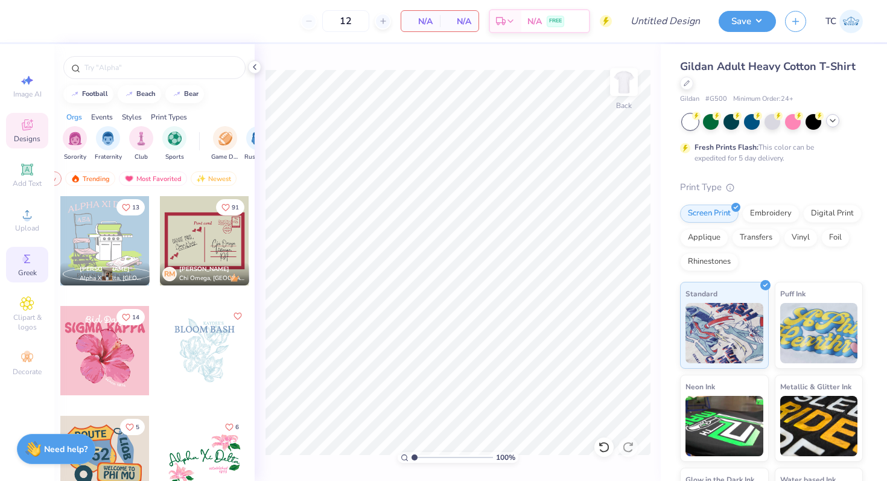
click at [27, 273] on span "Greek" at bounding box center [27, 273] width 19 height 10
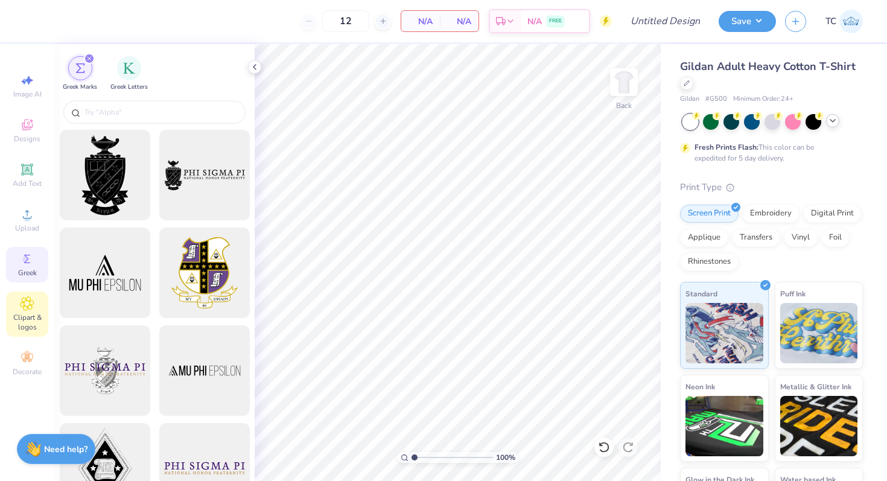
click at [30, 303] on icon at bounding box center [27, 303] width 6 height 6
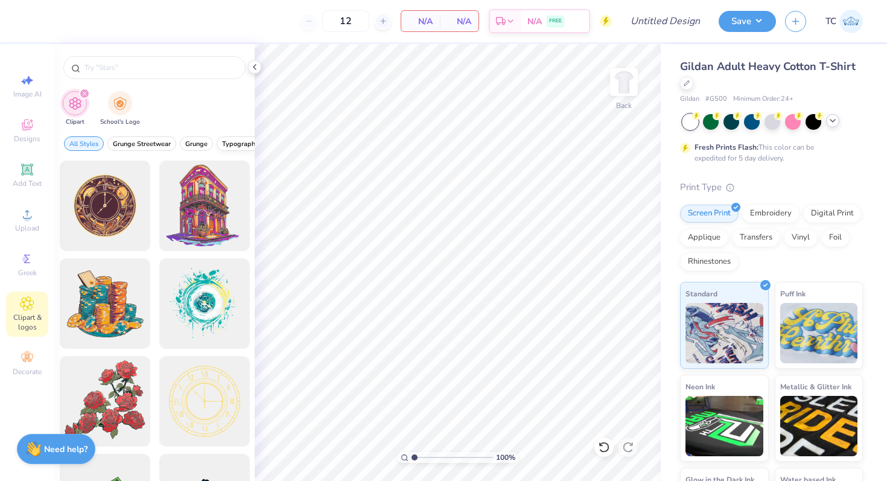
scroll to position [0, 499]
click at [123, 75] on div at bounding box center [154, 67] width 182 height 23
click at [125, 69] on input "text" at bounding box center [160, 68] width 154 height 12
click at [252, 69] on icon at bounding box center [255, 67] width 10 height 10
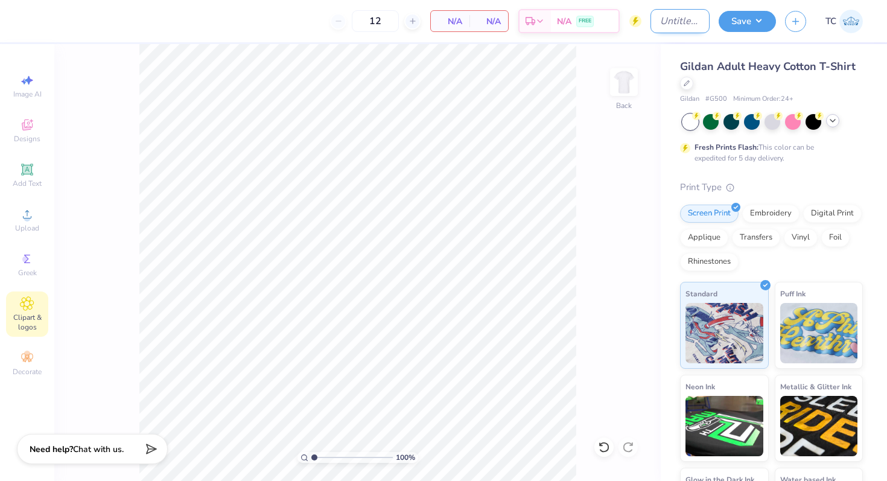
click at [678, 22] on input "Design Title" at bounding box center [679, 21] width 59 height 24
click at [757, 22] on button "Save" at bounding box center [747, 19] width 57 height 21
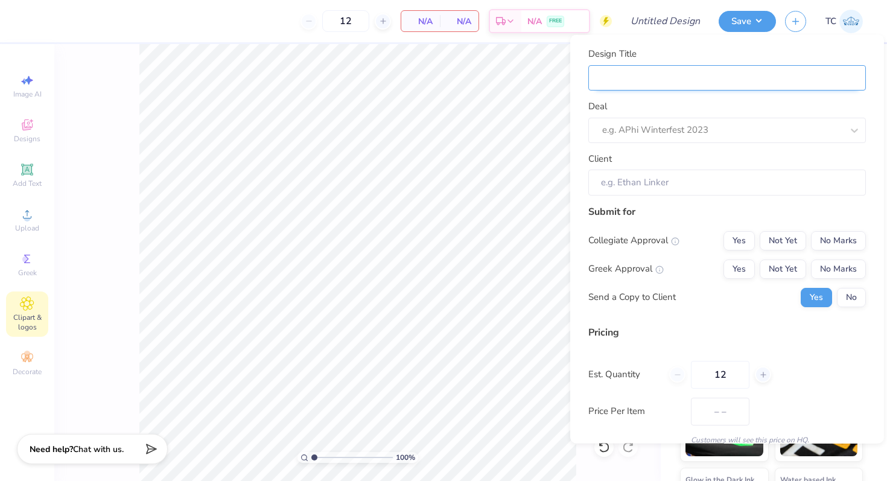
click at [668, 84] on input "Design Title" at bounding box center [727, 78] width 278 height 26
type input "b"
type input "bu"
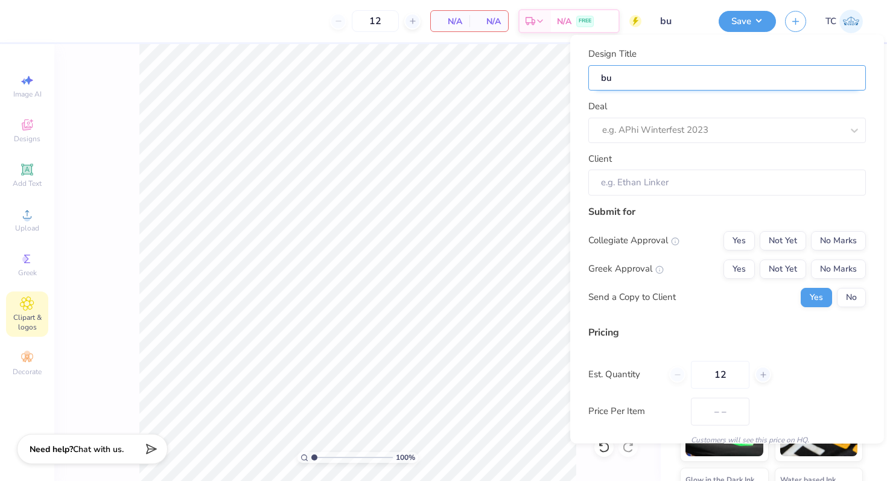
type input "bun"
type input "bunk"
type input "[PERSON_NAME]"
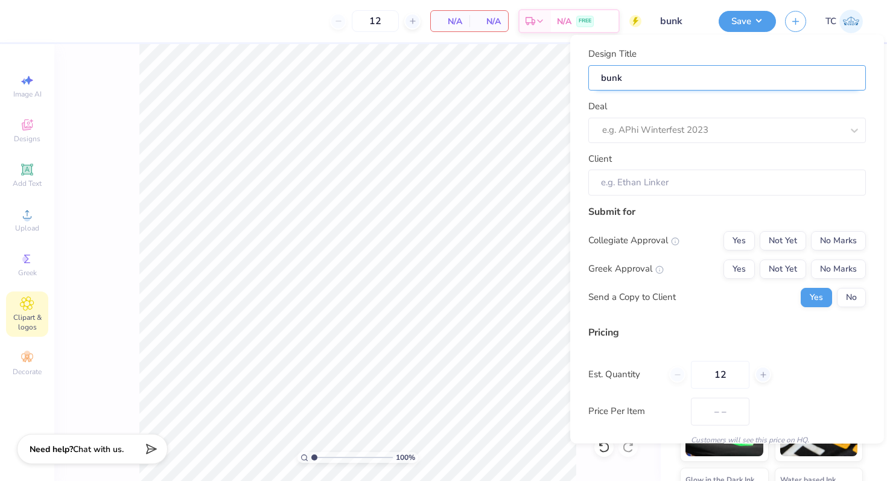
type input "[PERSON_NAME]"
type input "bunker"
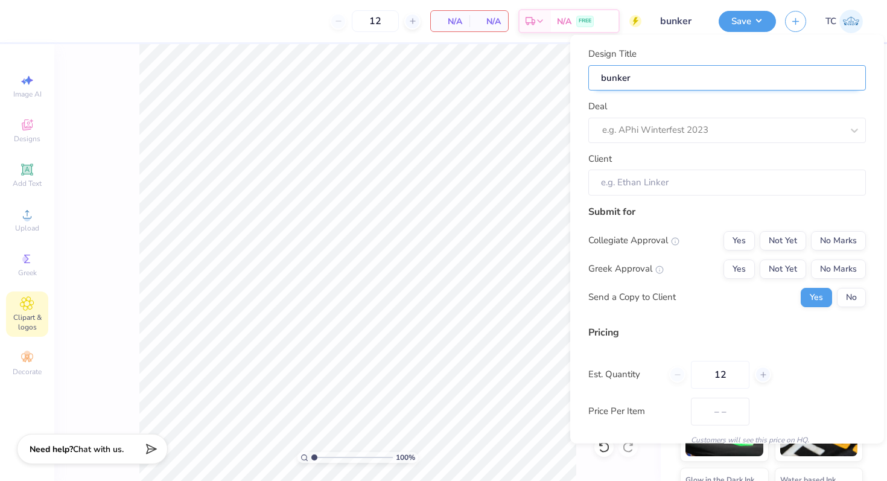
type input "bunker t"
type input "bunker ts"
type input "bunker t"
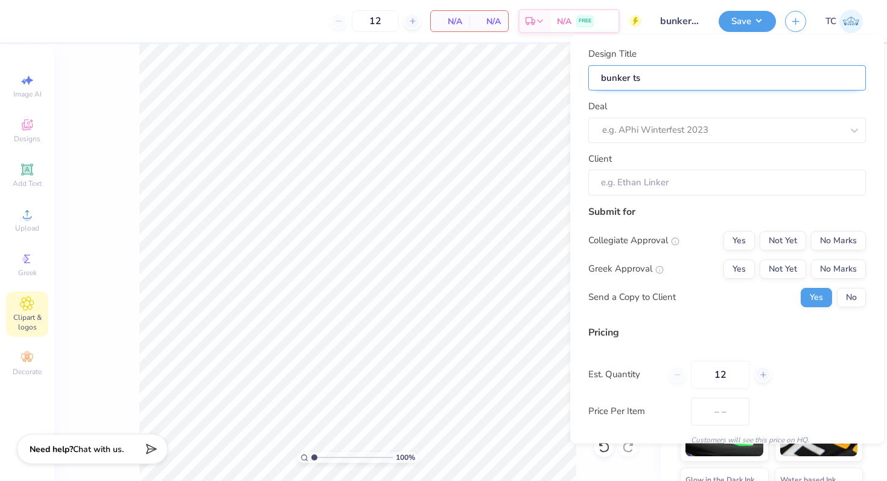
type input "bunker t"
type input "bunker te"
type input "bunker tee"
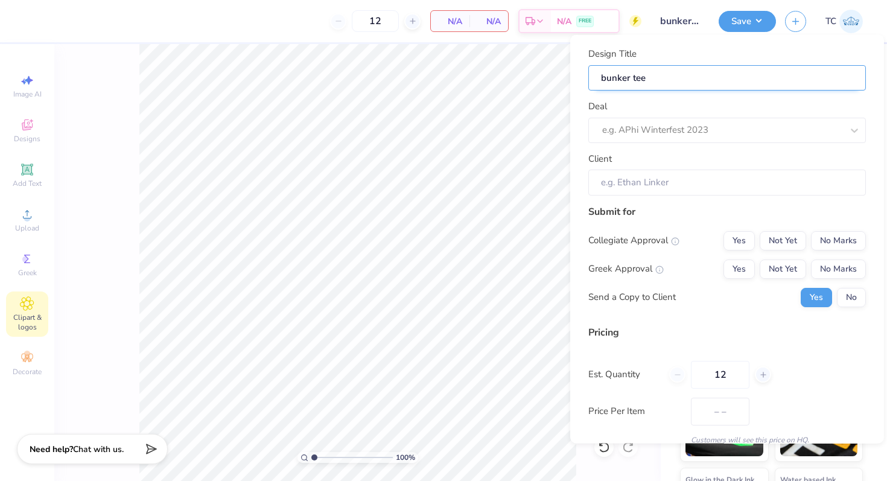
type input "bunker tees"
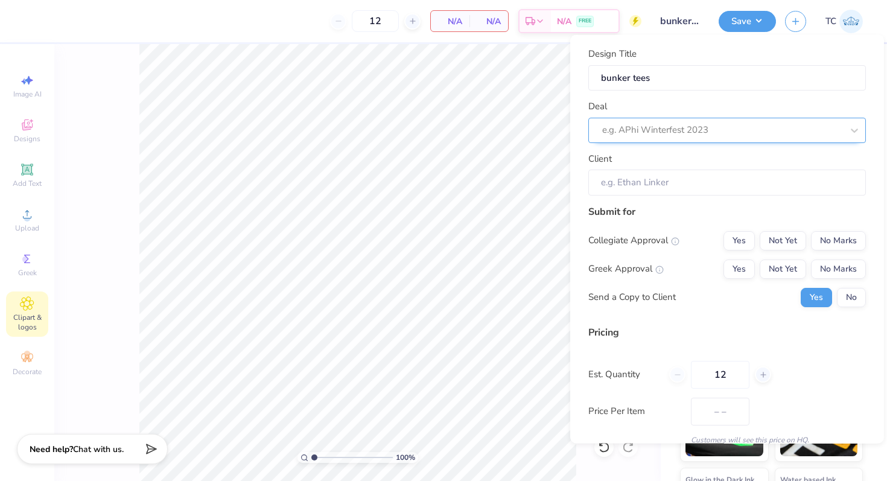
click at [690, 132] on div at bounding box center [722, 130] width 240 height 16
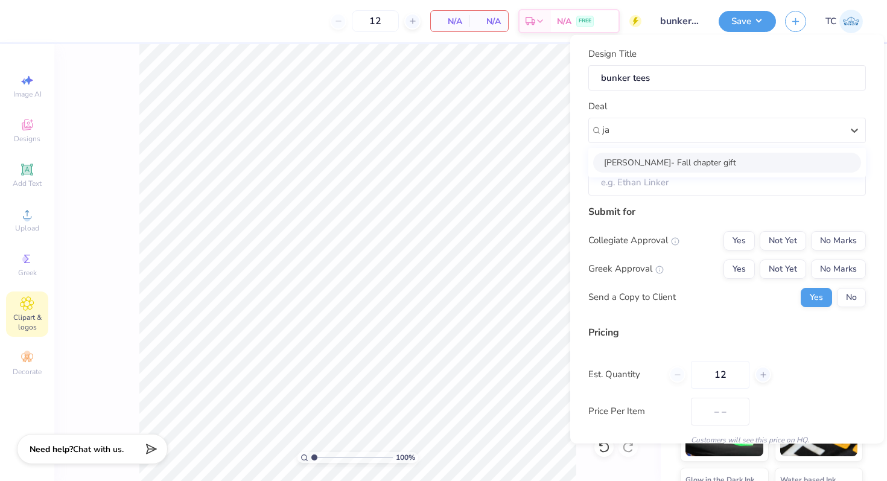
click at [667, 163] on div "[PERSON_NAME]- Fall chapter gift" at bounding box center [727, 162] width 268 height 20
type input "ja"
type input "[PERSON_NAME]"
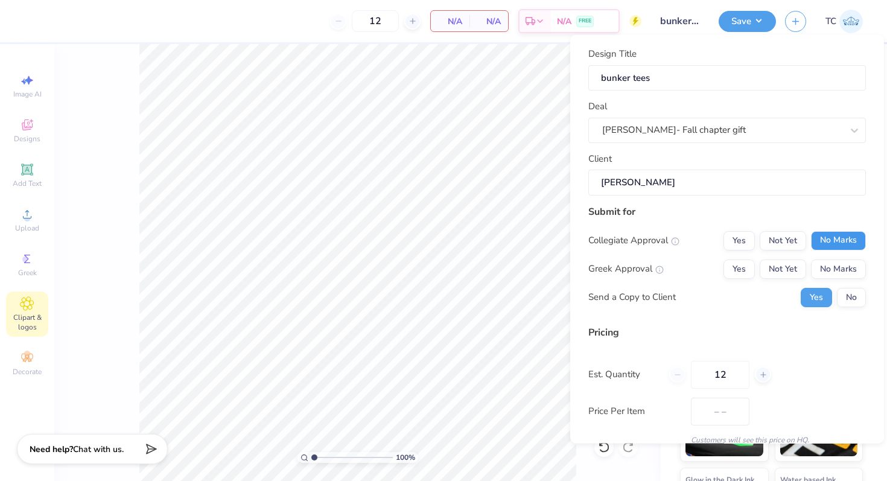
click at [840, 246] on button "No Marks" at bounding box center [838, 239] width 55 height 19
click at [840, 268] on button "No Marks" at bounding box center [838, 268] width 55 height 19
click at [846, 293] on button "No" at bounding box center [851, 296] width 29 height 19
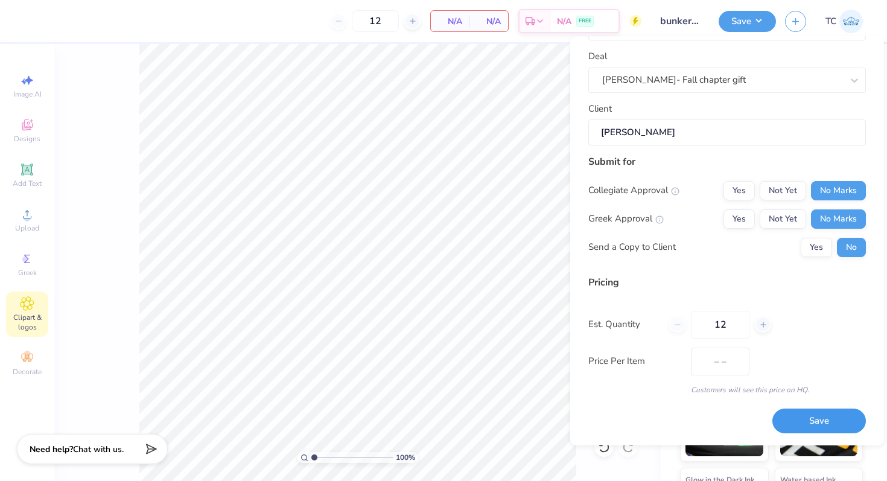
click at [825, 412] on button "Save" at bounding box center [819, 421] width 94 height 25
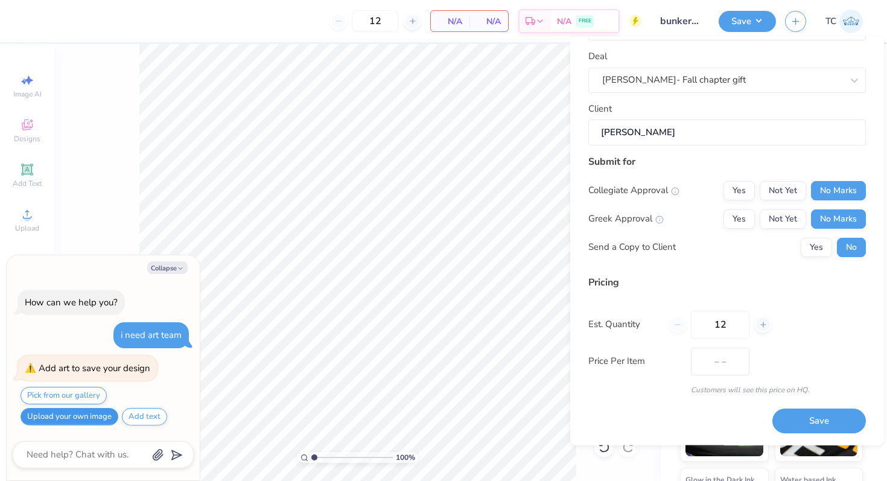
click at [89, 414] on button "Upload your own image" at bounding box center [70, 416] width 98 height 17
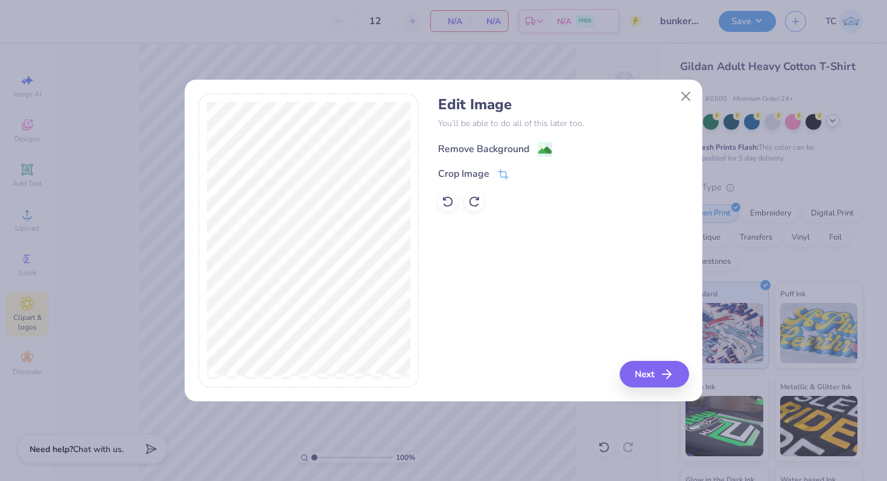
click at [541, 151] on image at bounding box center [544, 150] width 13 height 13
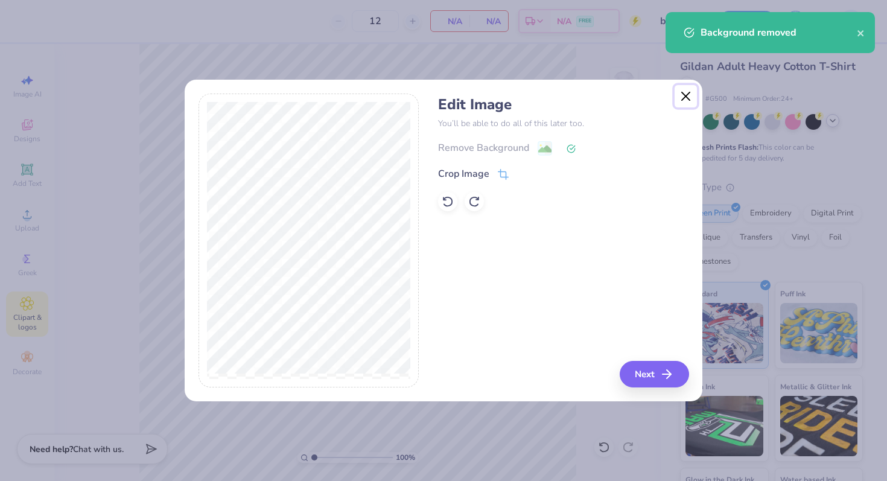
click at [682, 96] on button "Close" at bounding box center [686, 96] width 23 height 23
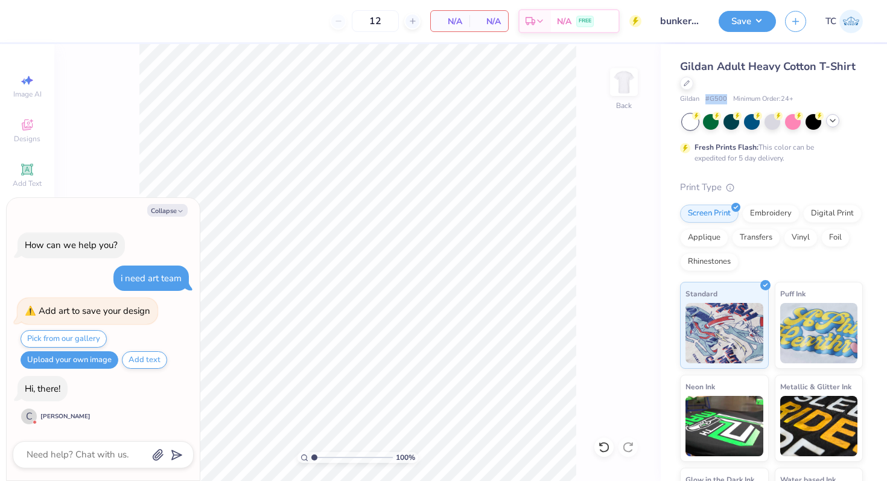
drag, startPoint x: 726, startPoint y: 100, endPoint x: 705, endPoint y: 100, distance: 21.1
click at [705, 100] on div "Gildan # G500 Minimum Order: 24 +" at bounding box center [771, 99] width 183 height 10
copy span "# G500"
drag, startPoint x: 682, startPoint y: 65, endPoint x: 864, endPoint y: 66, distance: 182.2
click at [864, 66] on div "Gildan Adult Heavy Cotton T-Shirt Gildan # G500 Minimum Order: 24 + Fresh Print…" at bounding box center [774, 299] width 226 height 510
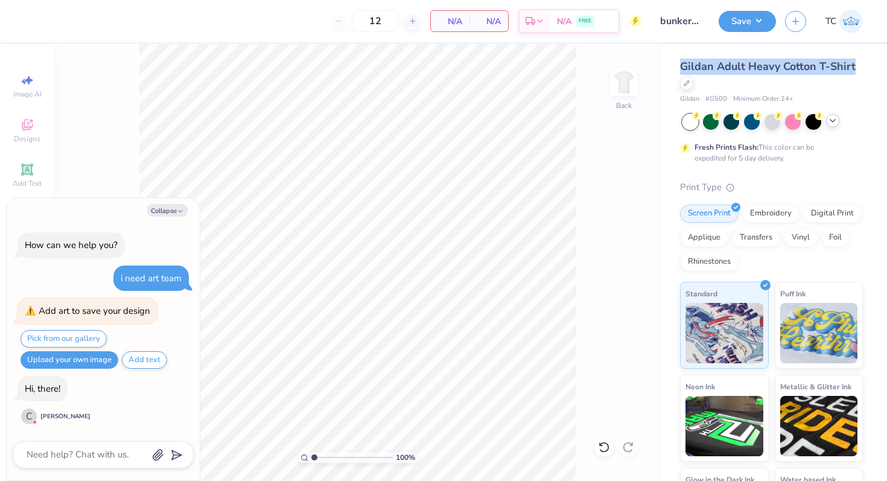
copy span "Gildan Adult Heavy Cotton T-Shirt"
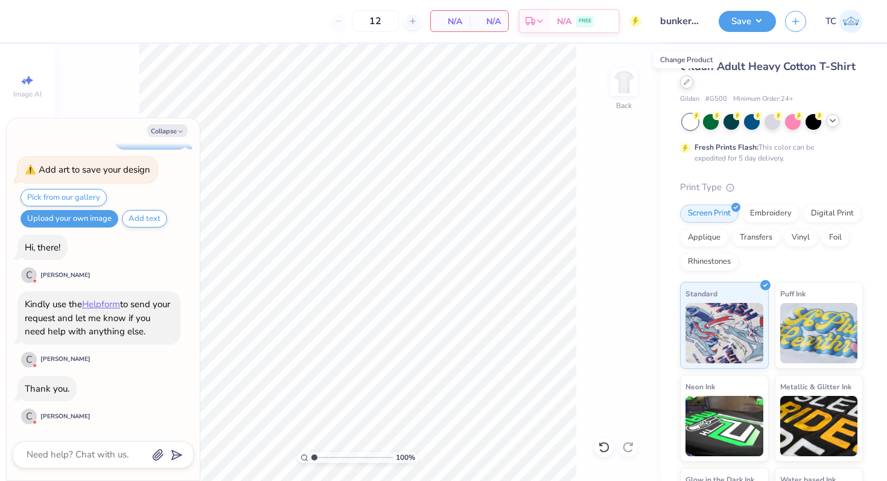
click at [689, 82] on icon at bounding box center [687, 82] width 6 height 6
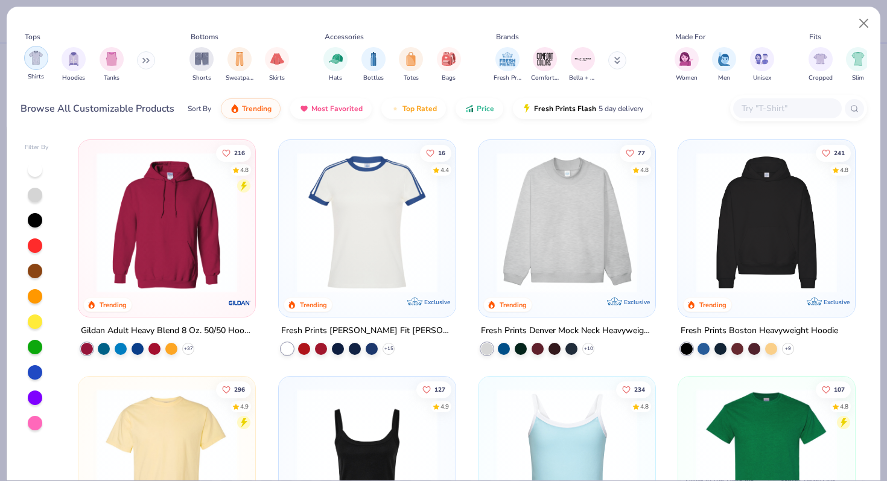
click at [32, 68] on div "filter for Shirts" at bounding box center [36, 58] width 24 height 24
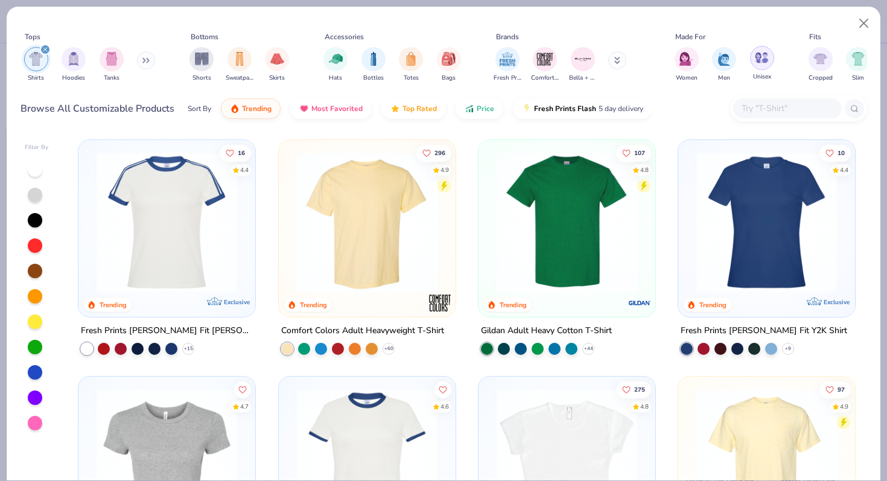
click at [755, 62] on img "filter for Unisex" at bounding box center [762, 58] width 14 height 14
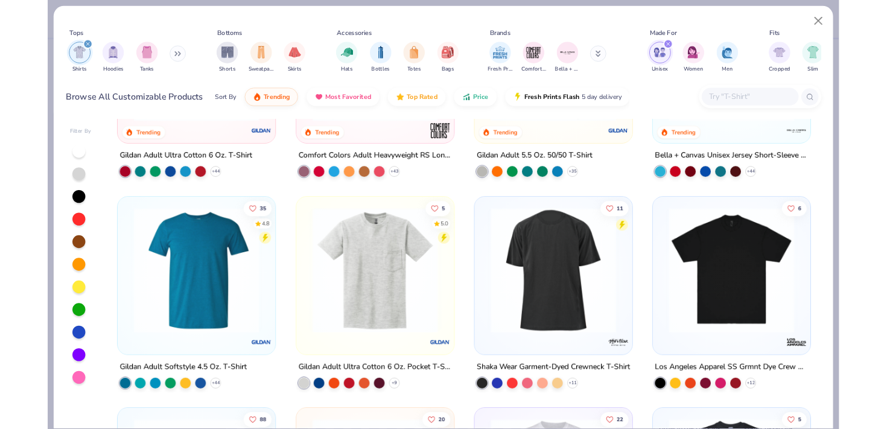
scroll to position [397, 0]
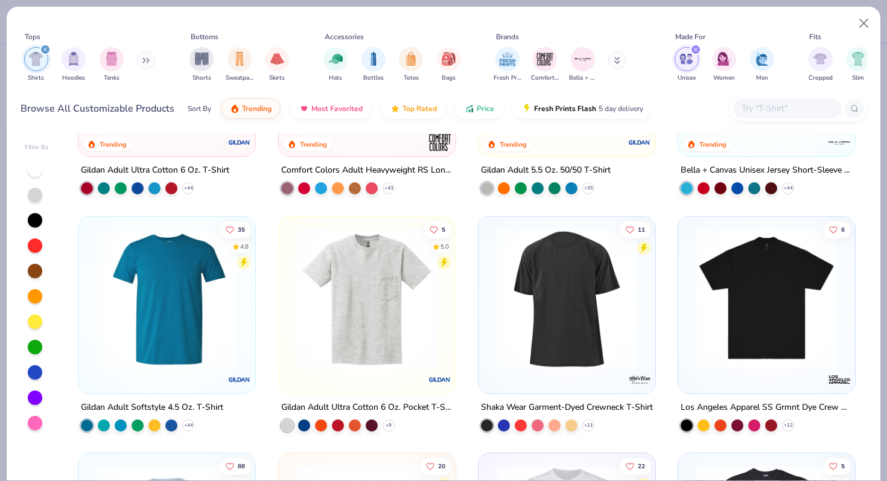
click at [424, 335] on img at bounding box center [367, 298] width 153 height 141
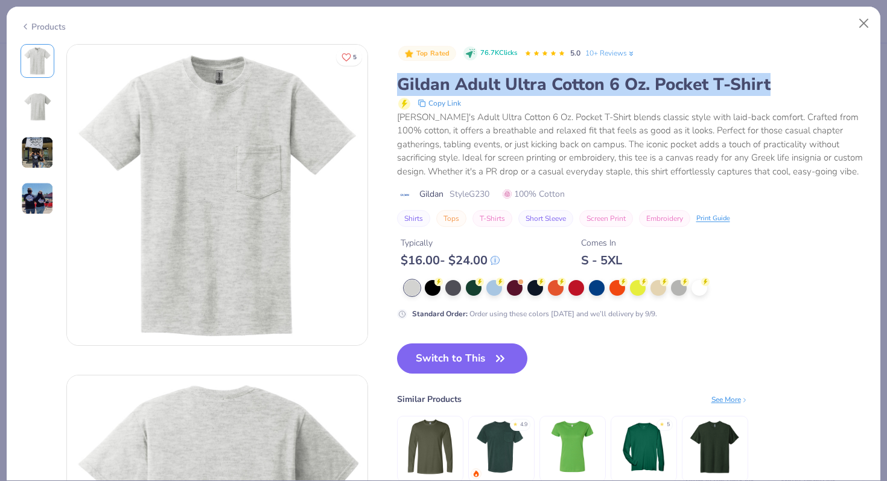
drag, startPoint x: 399, startPoint y: 82, endPoint x: 801, endPoint y: 83, distance: 401.2
click at [801, 83] on div "Gildan Adult Ultra Cotton 6 Oz. Pocket T-Shirt" at bounding box center [632, 84] width 470 height 23
copy div "Gildan Adult Ultra Cotton 6 Oz. Pocket T-Shirt"
click at [447, 102] on button "Copy Link" at bounding box center [439, 103] width 51 height 14
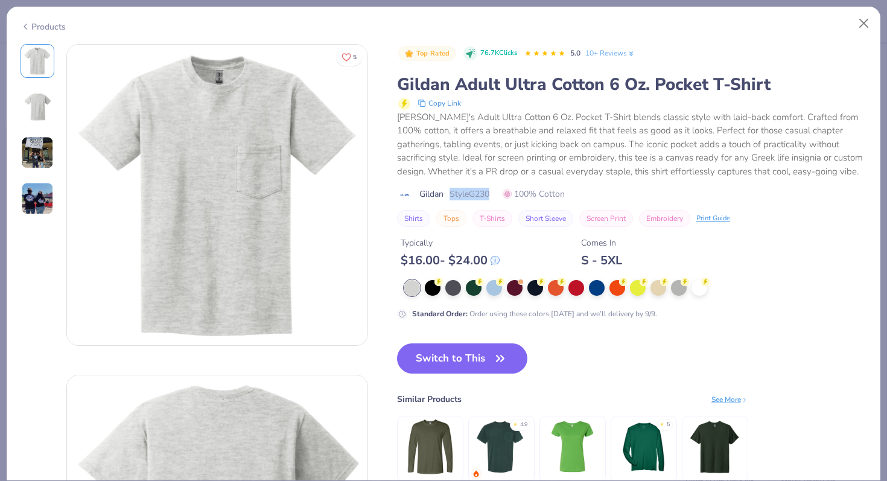
drag, startPoint x: 451, startPoint y: 194, endPoint x: 501, endPoint y: 194, distance: 50.7
click at [501, 194] on div "Gildan Style G230 100% Cotton" at bounding box center [632, 194] width 470 height 13
copy span "Style G230"
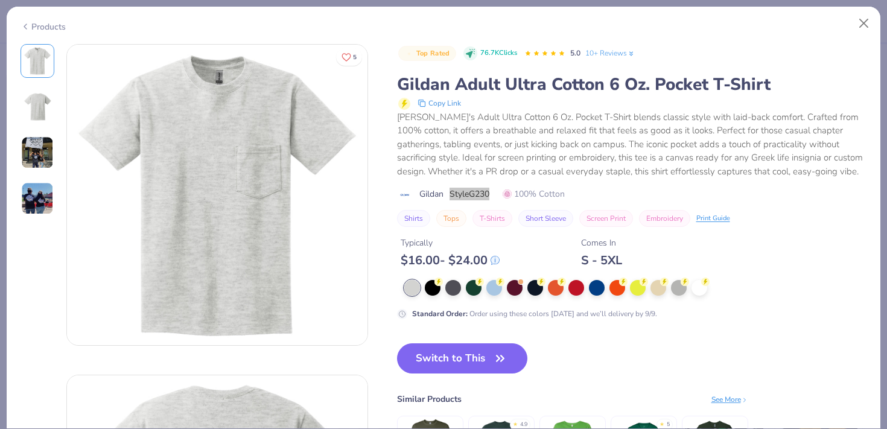
type textarea "x"
